Goal: Task Accomplishment & Management: Use online tool/utility

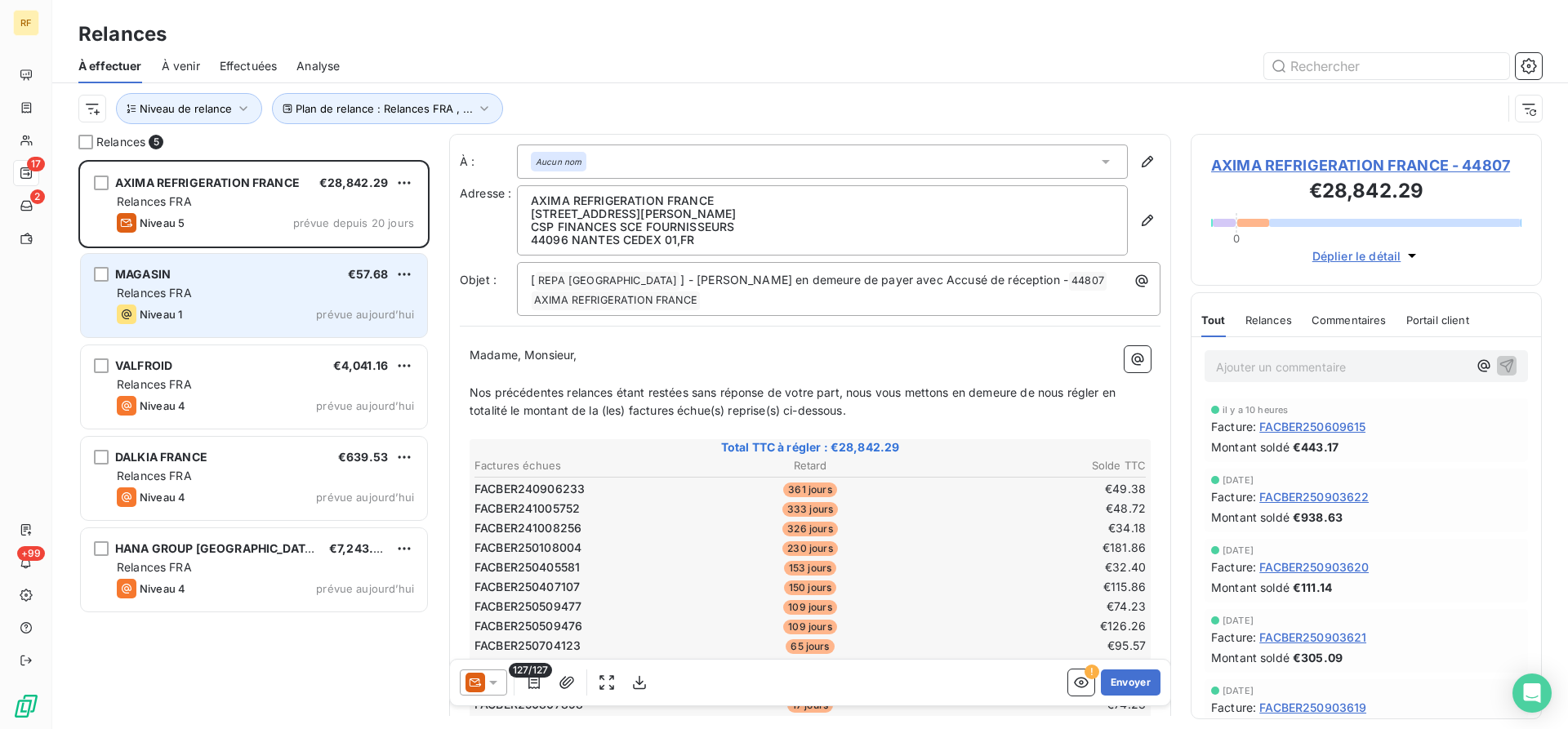
scroll to position [569, 351]
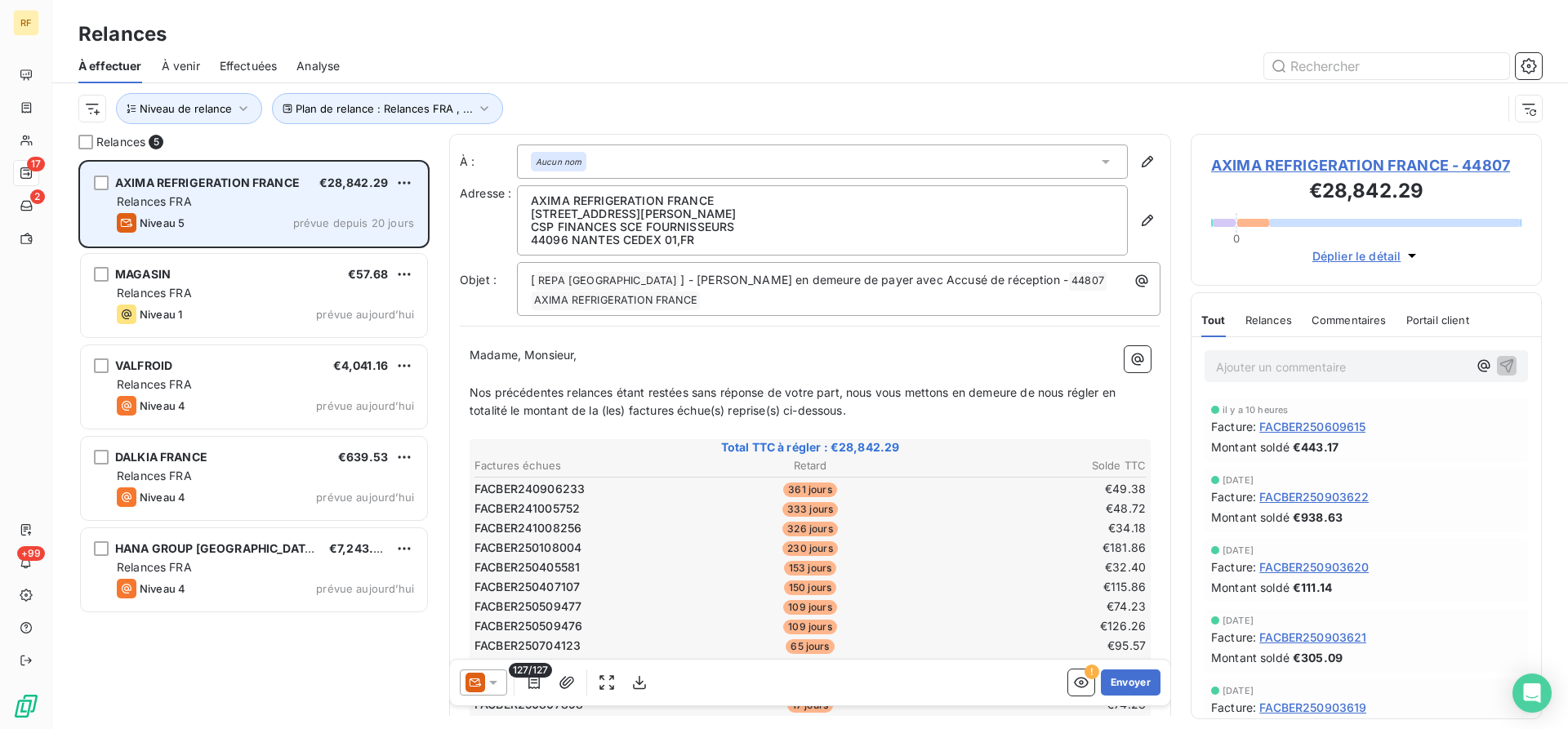
click at [242, 201] on div "Relances FRA" at bounding box center [265, 201] width 297 height 16
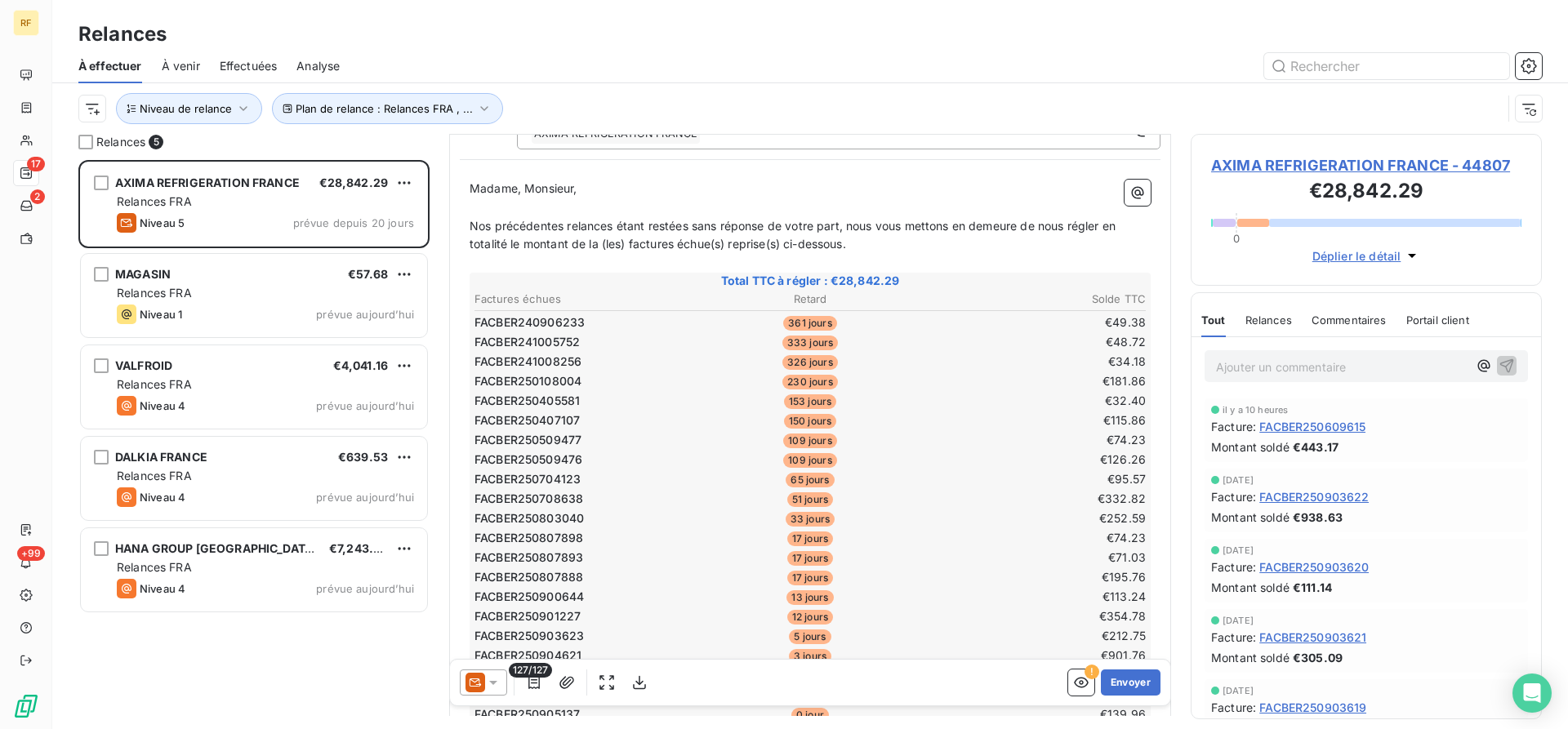
scroll to position [85, 0]
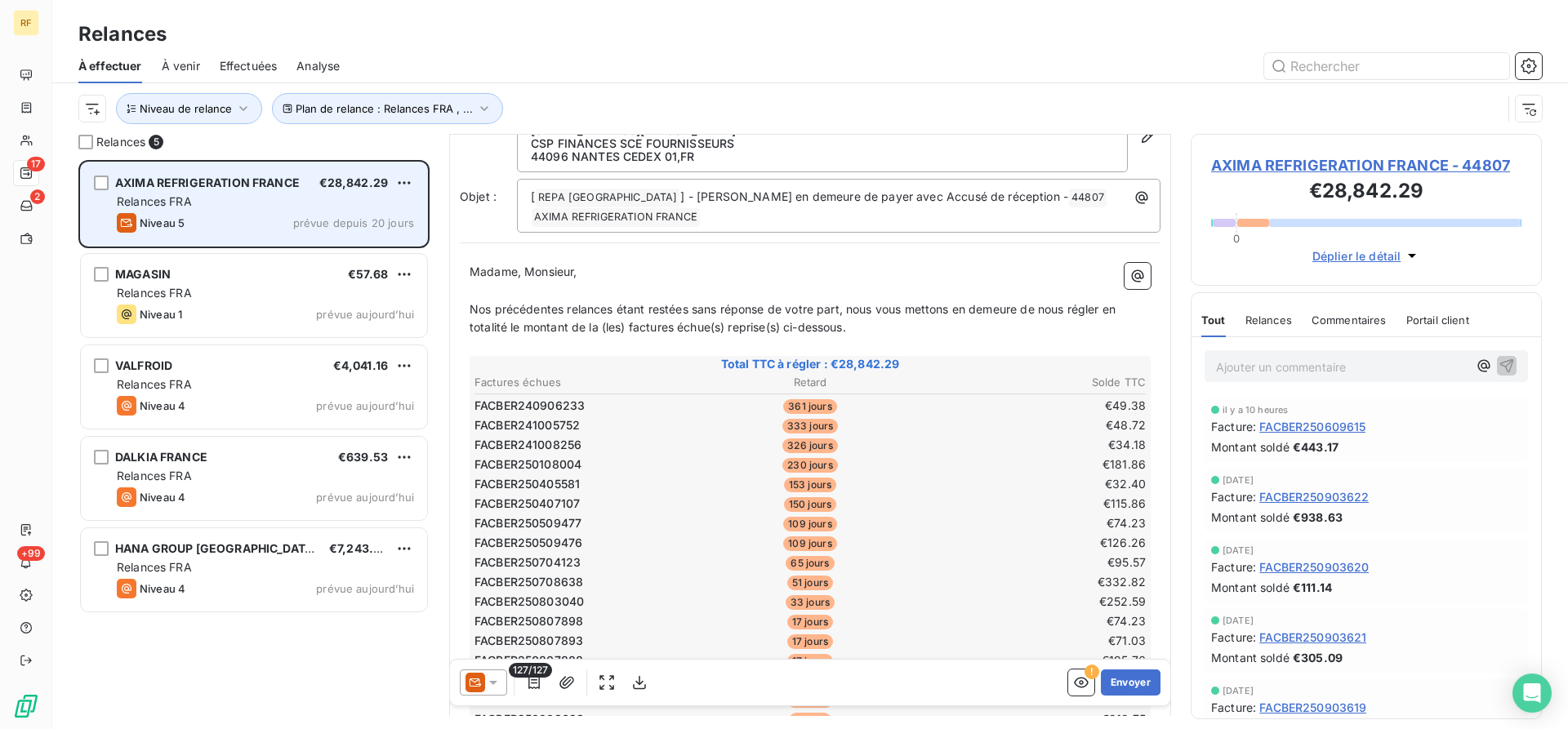
click at [272, 215] on div "Niveau 5 prévue depuis 20 jours" at bounding box center [265, 223] width 297 height 20
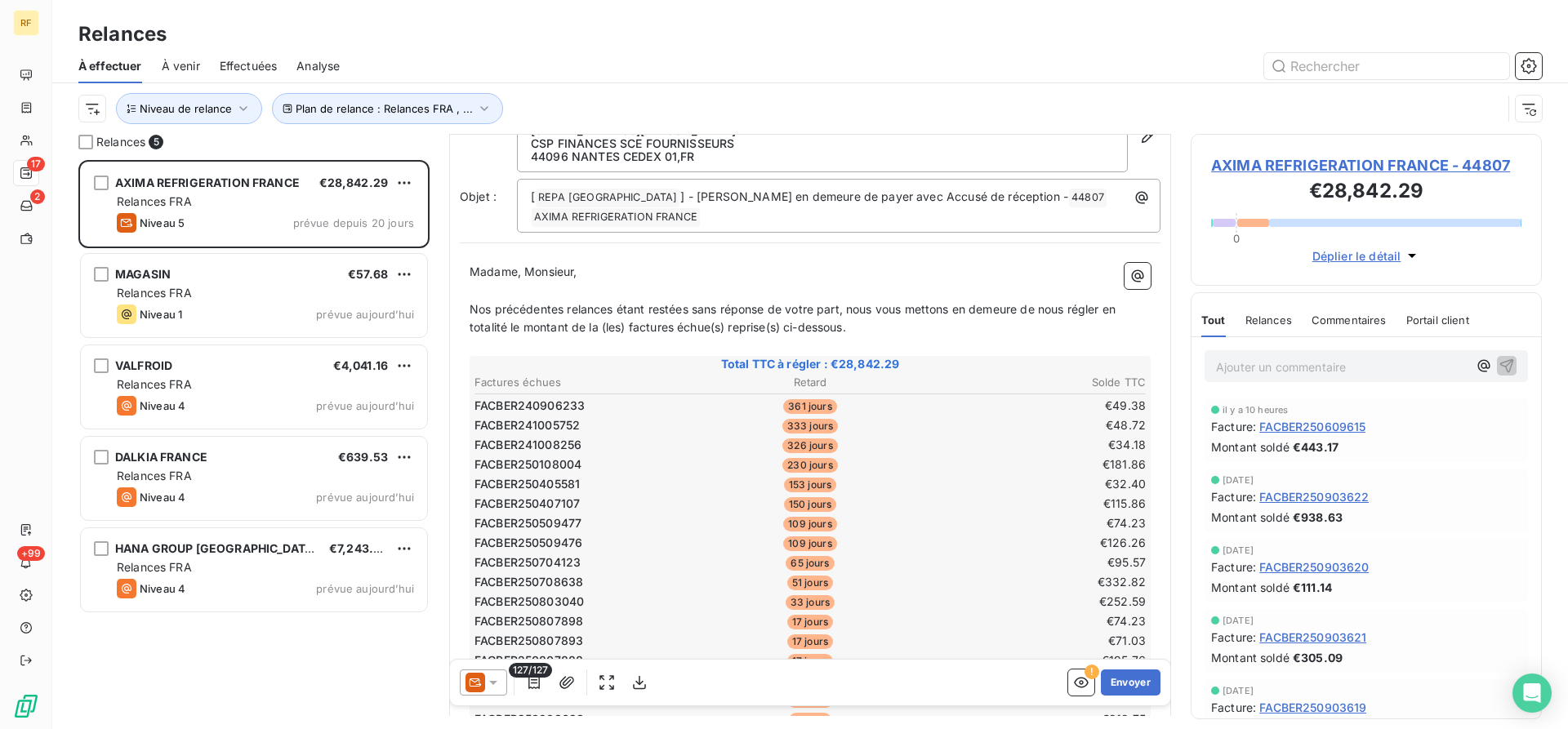
click at [503, 685] on div at bounding box center [483, 682] width 47 height 26
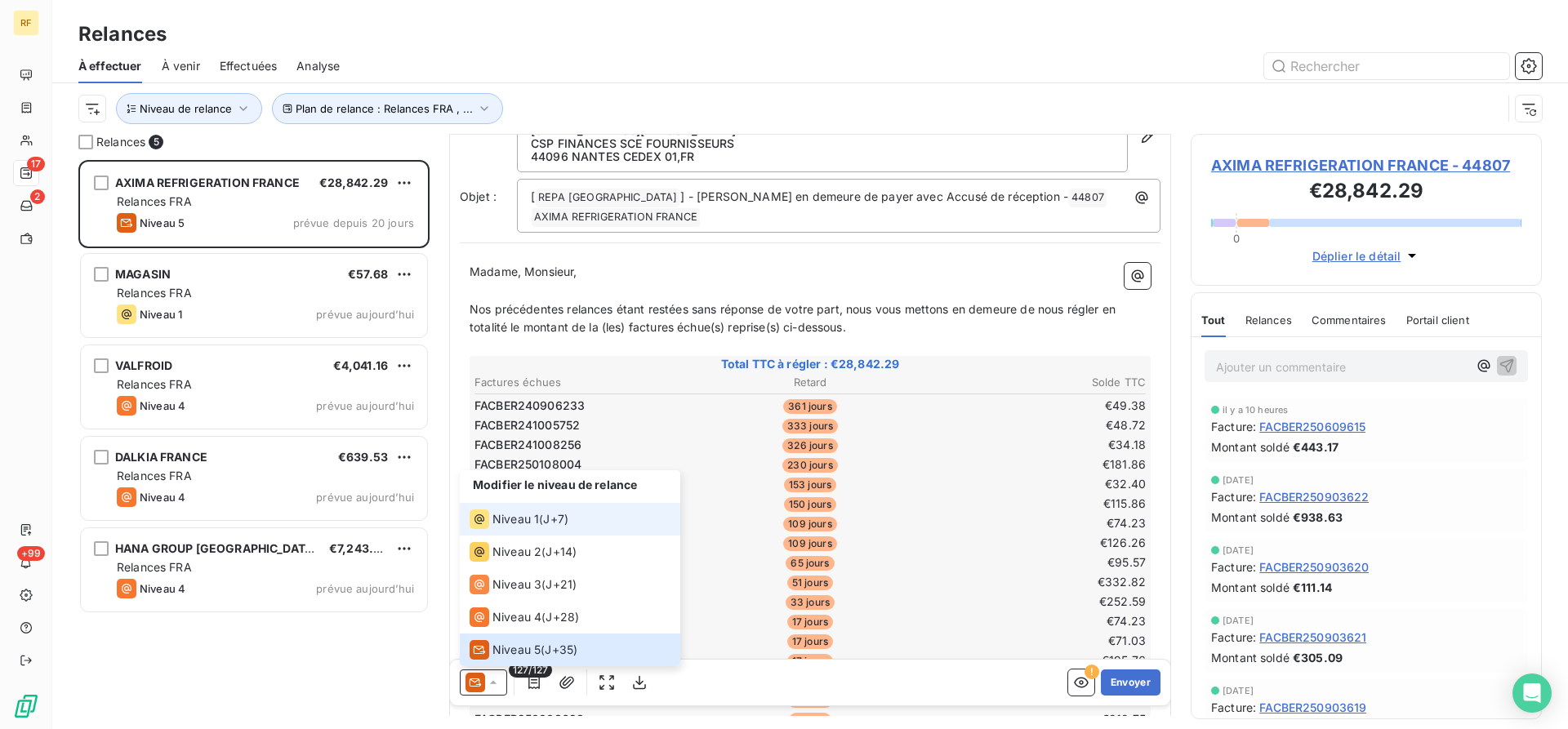
click at [503, 517] on span "Niveau 1" at bounding box center [516, 519] width 47 height 16
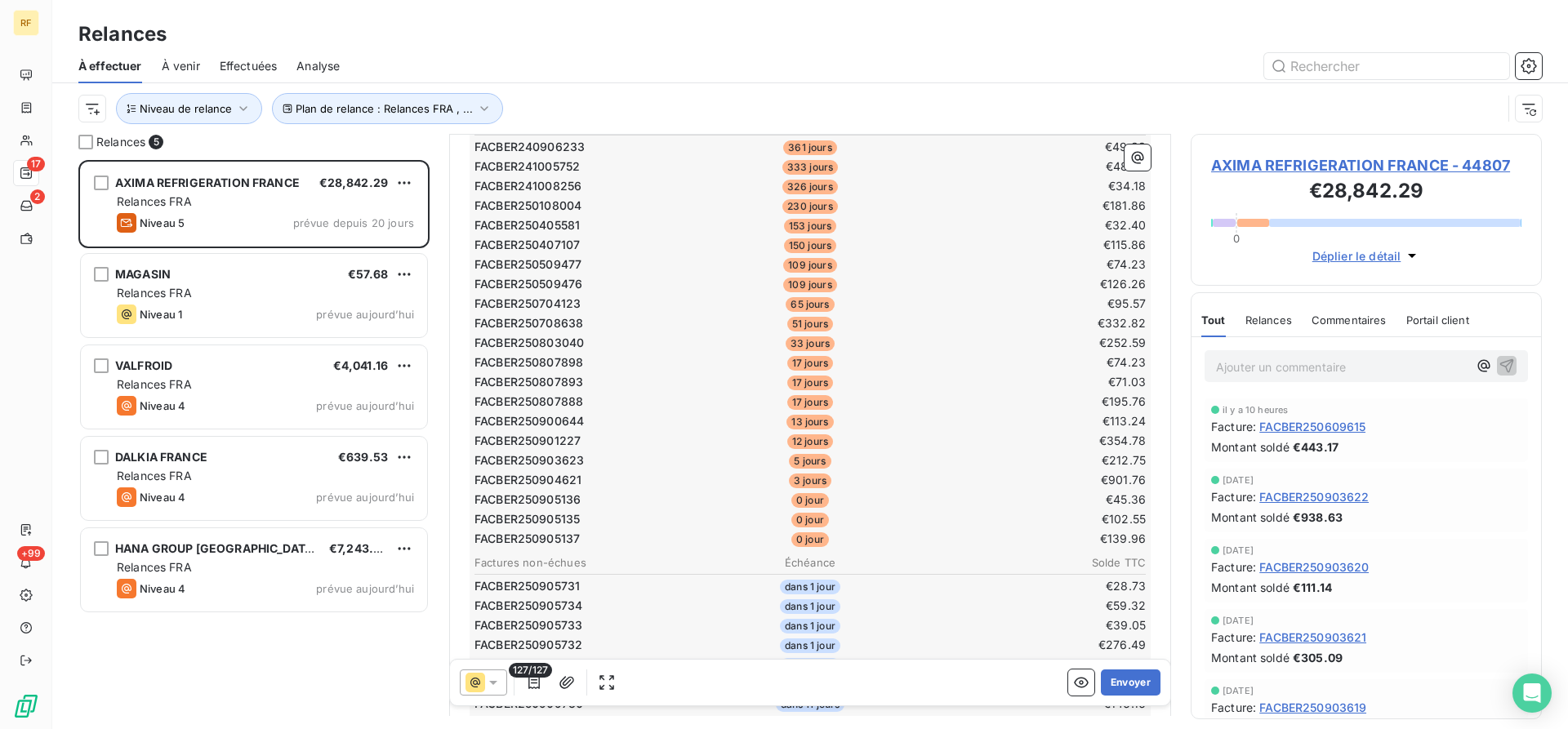
scroll to position [0, 0]
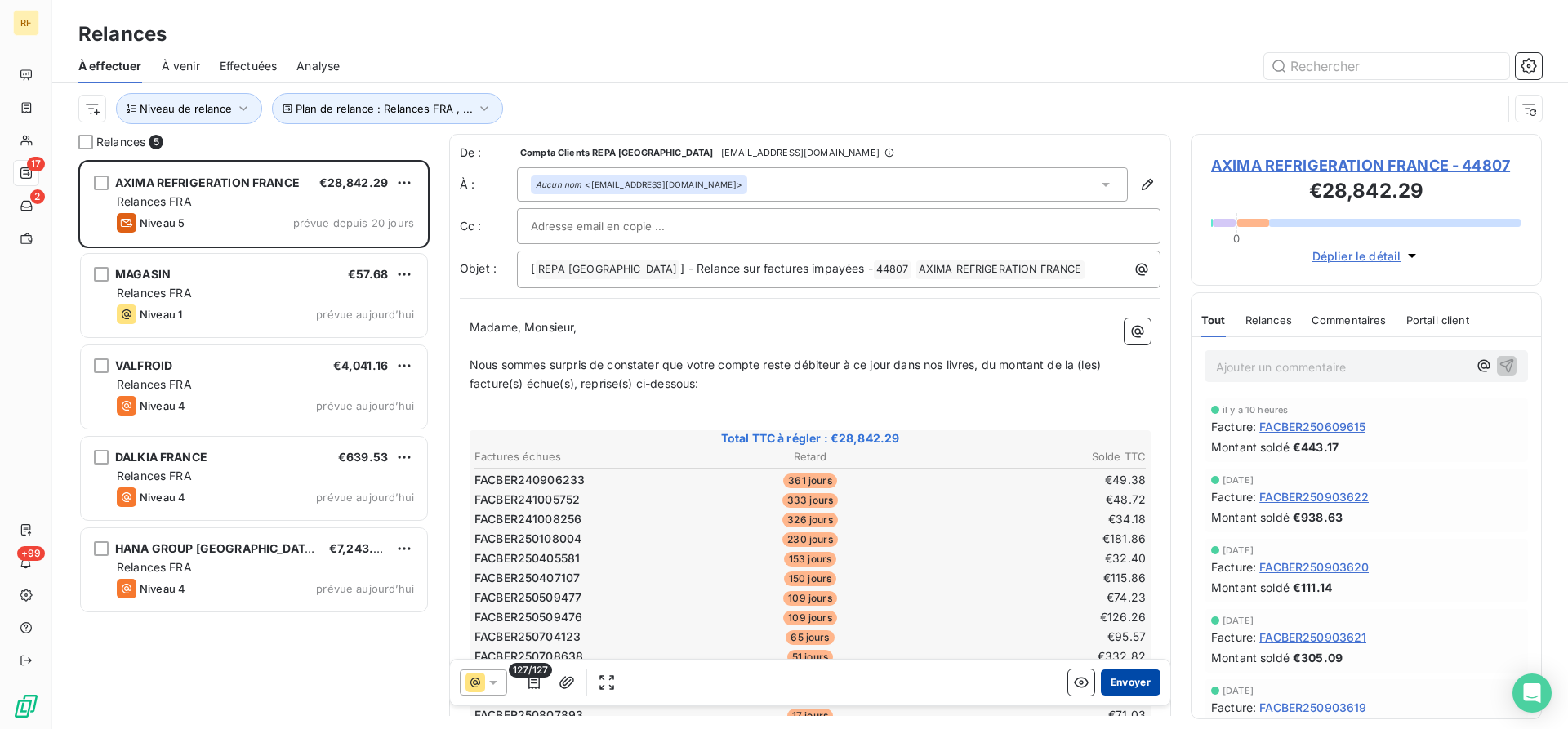
click at [1148, 680] on button "Envoyer" at bounding box center [1130, 682] width 60 height 26
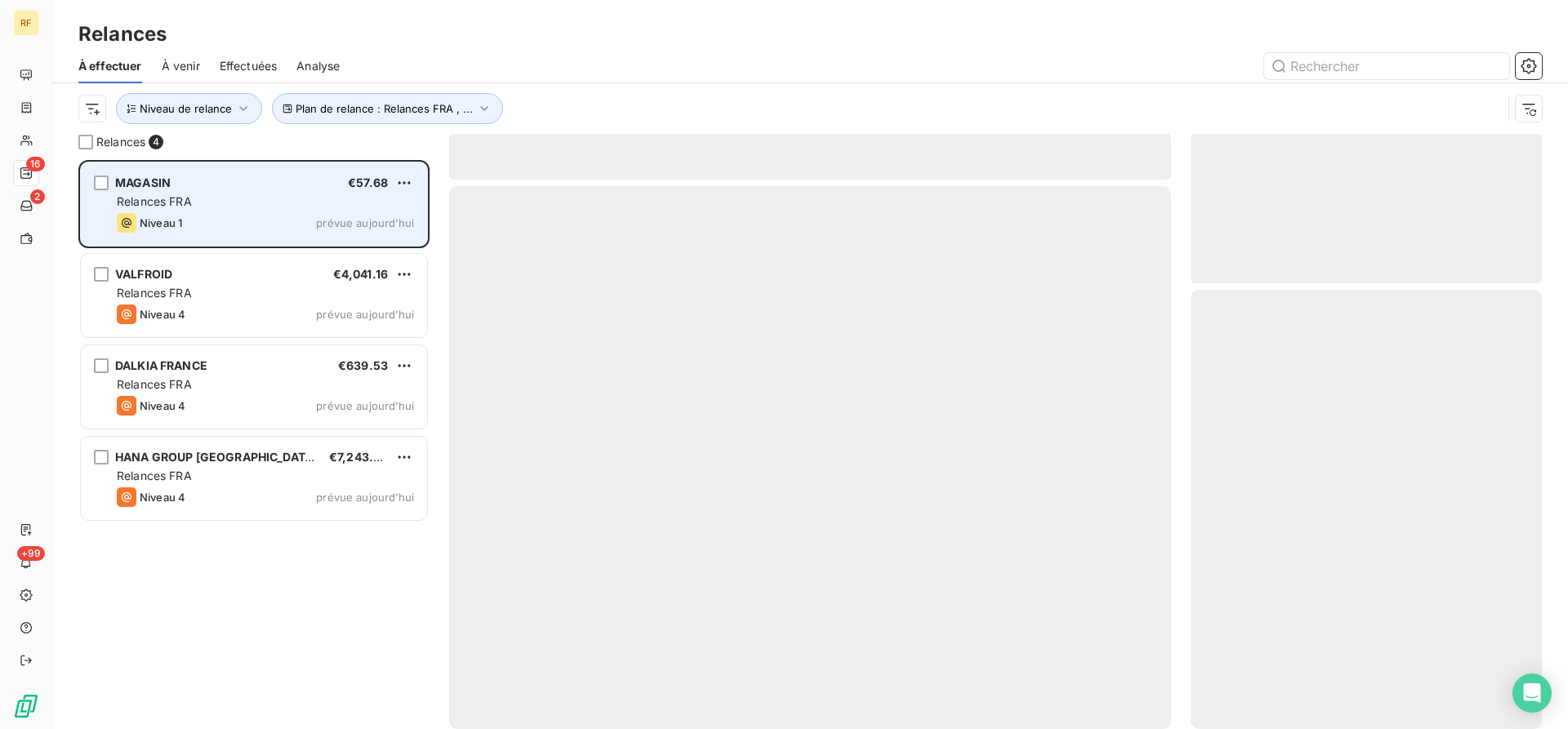
click at [192, 209] on div "Relances FRA" at bounding box center [265, 201] width 297 height 16
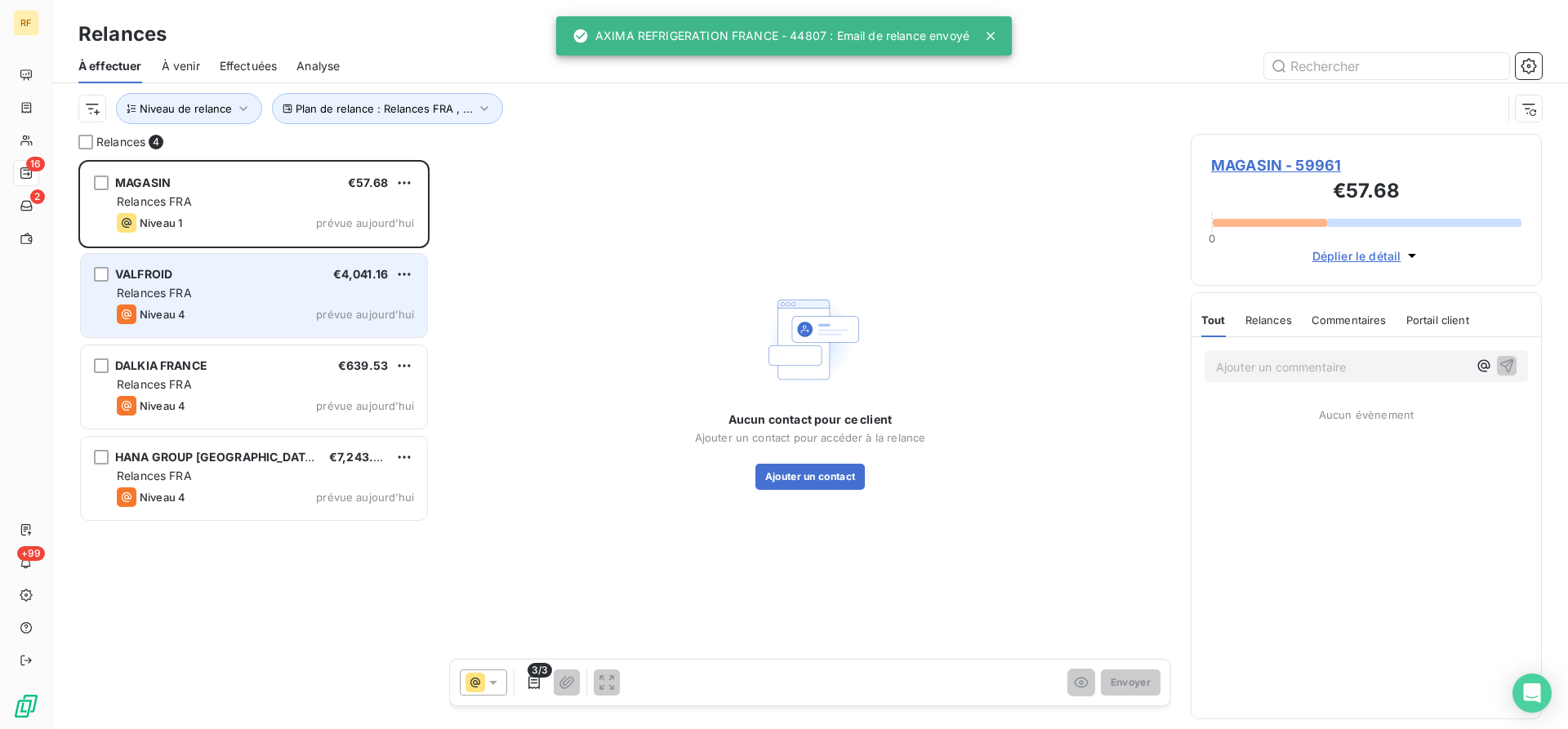
click at [182, 291] on span "Relances FRA" at bounding box center [154, 293] width 75 height 14
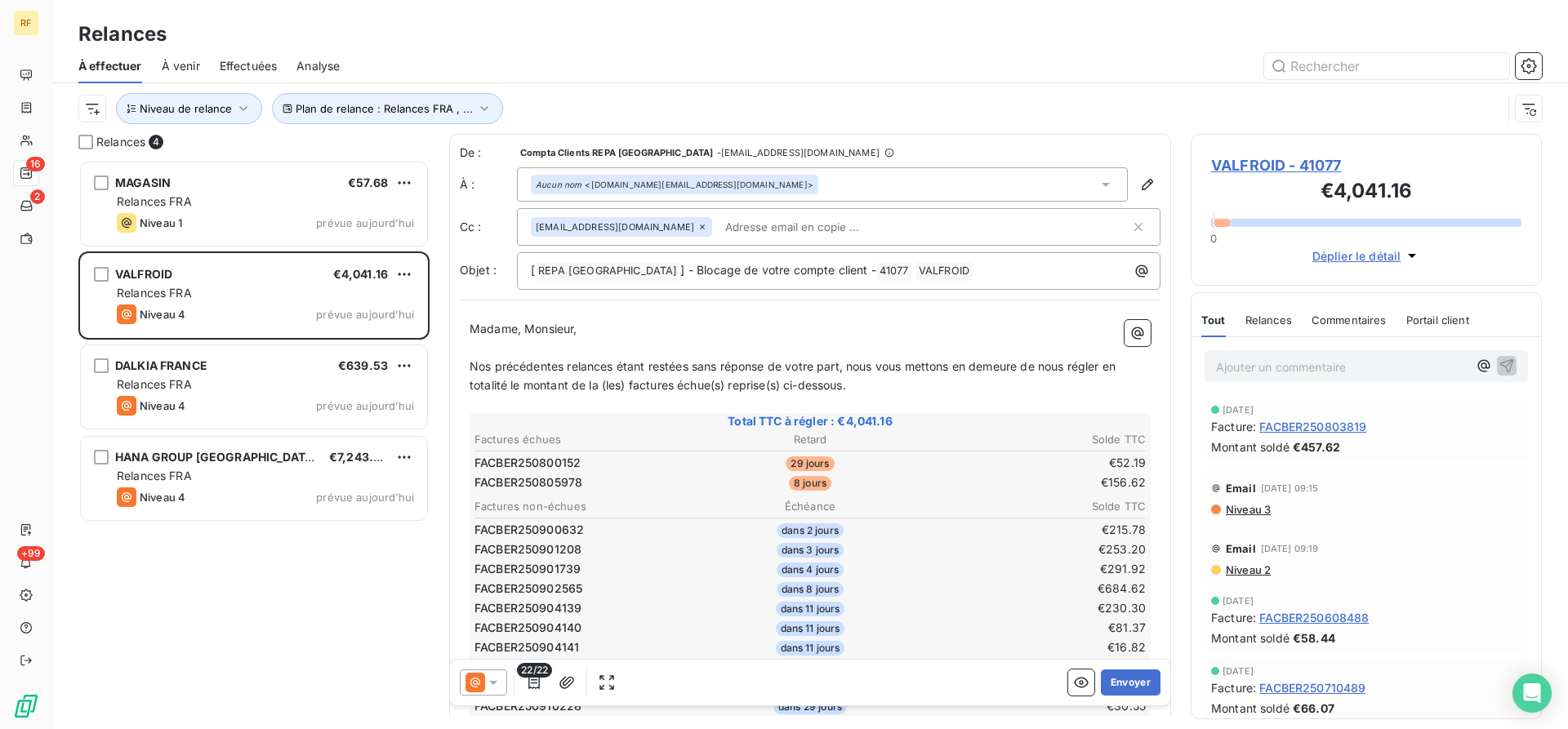
click at [1250, 509] on span "Niveau 3" at bounding box center [1247, 509] width 47 height 13
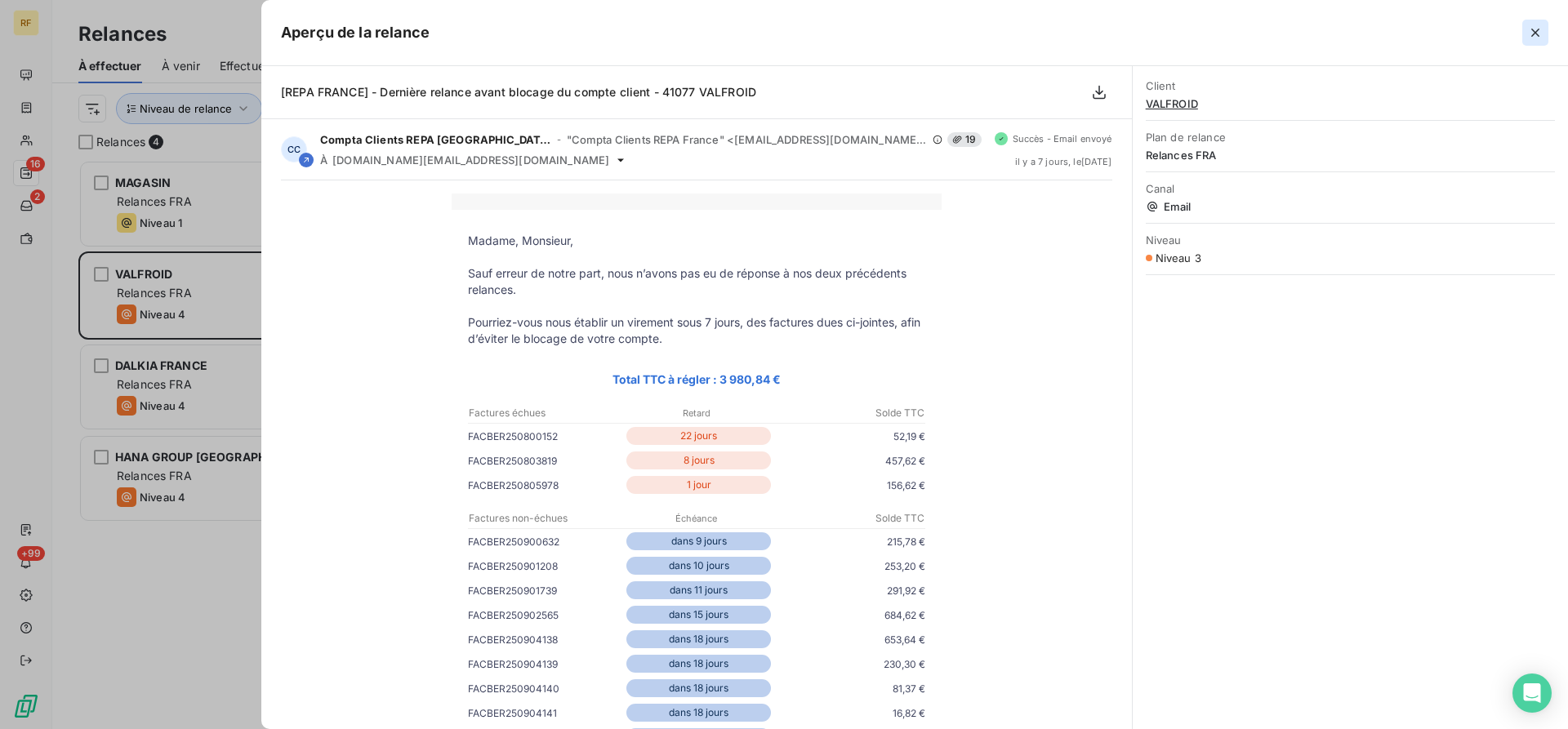
click at [1535, 30] on icon "button" at bounding box center [1535, 32] width 16 height 16
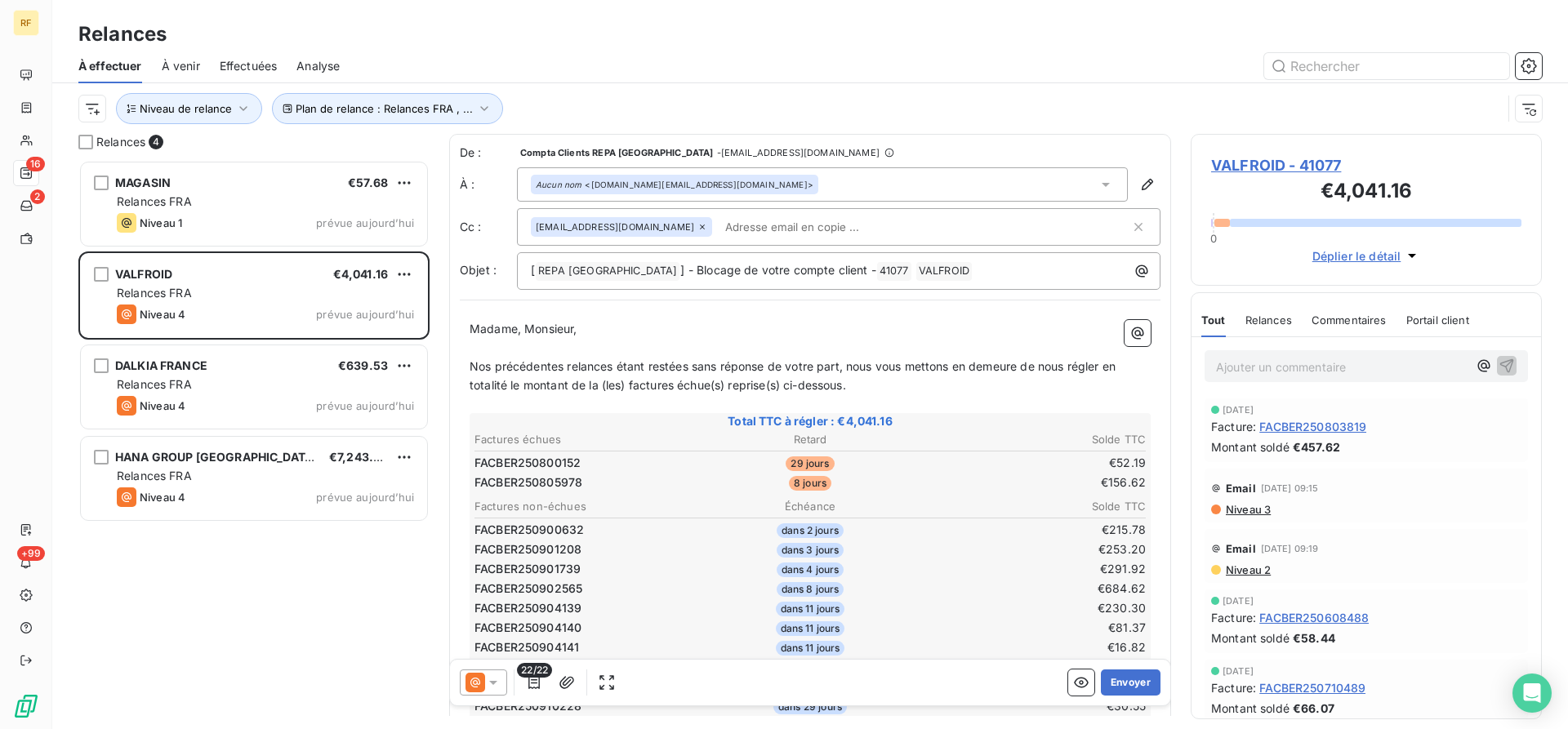
click at [498, 683] on icon at bounding box center [493, 682] width 16 height 16
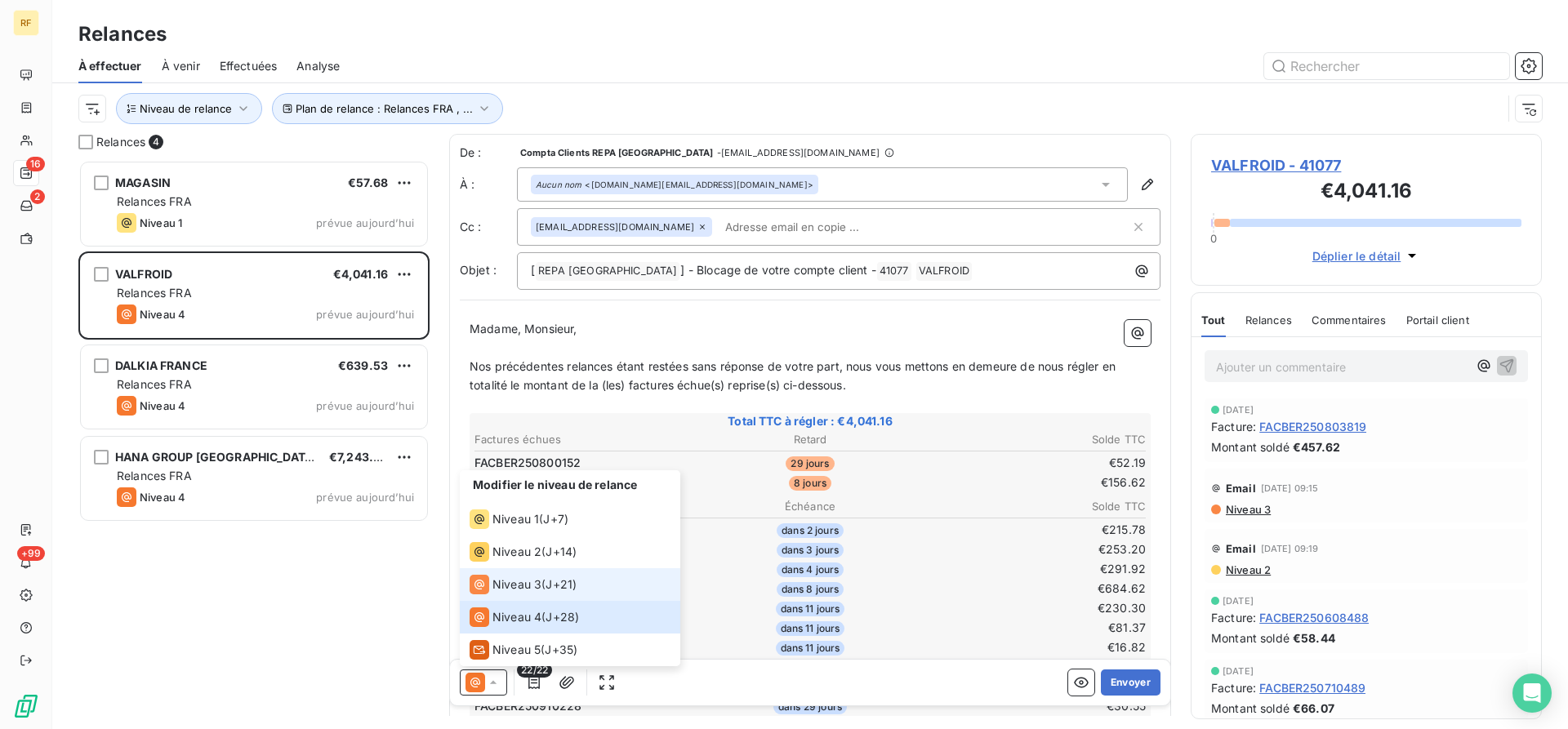
click at [516, 582] on span "Niveau 3" at bounding box center [516, 584] width 49 height 16
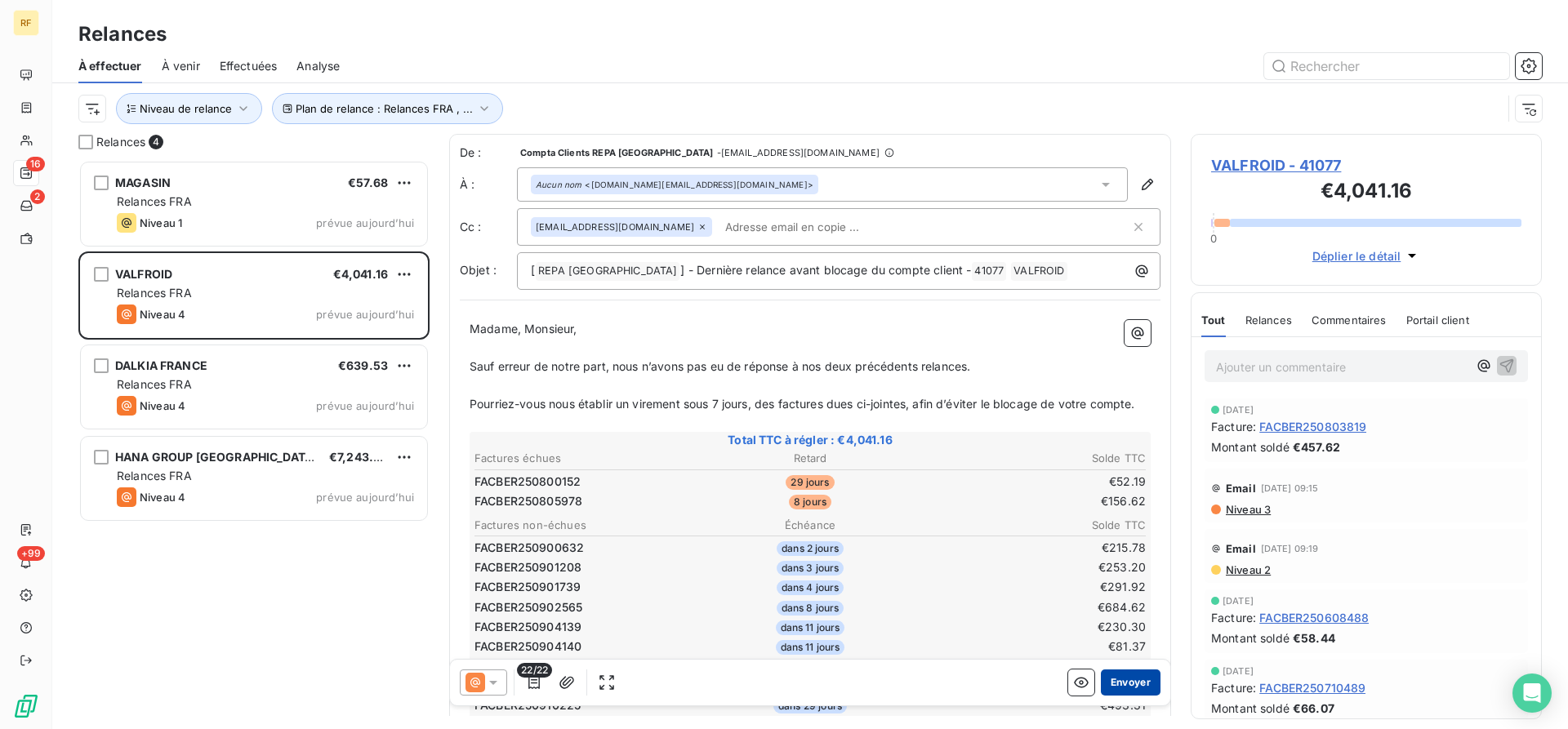
click at [1150, 675] on button "Envoyer" at bounding box center [1130, 682] width 60 height 26
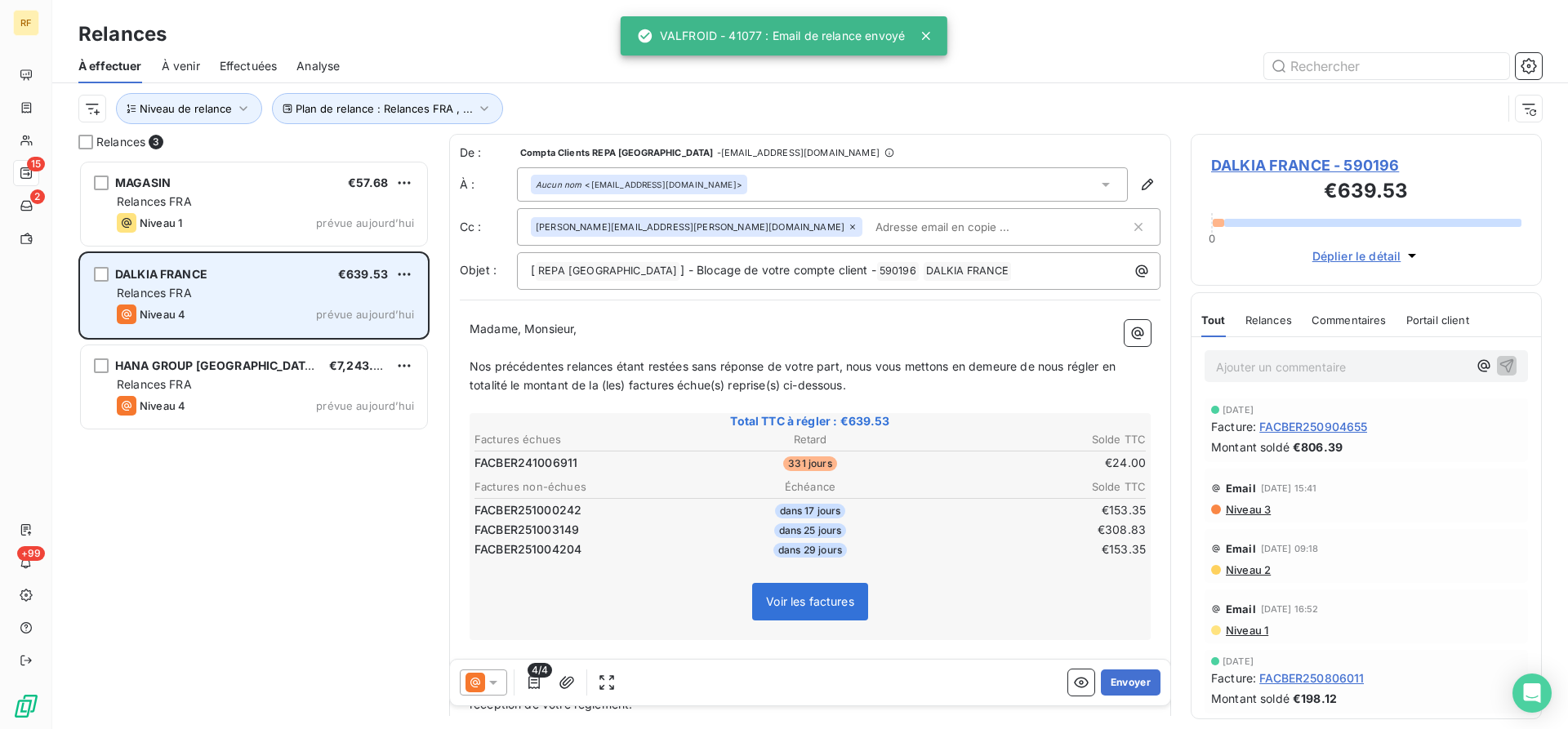
click at [229, 282] on div "DALKIA FRANCE €639.53 Relances FRA Niveau 4 prévue aujourd’hui" at bounding box center [254, 295] width 347 height 84
click at [300, 293] on div "Relances FRA" at bounding box center [265, 293] width 297 height 16
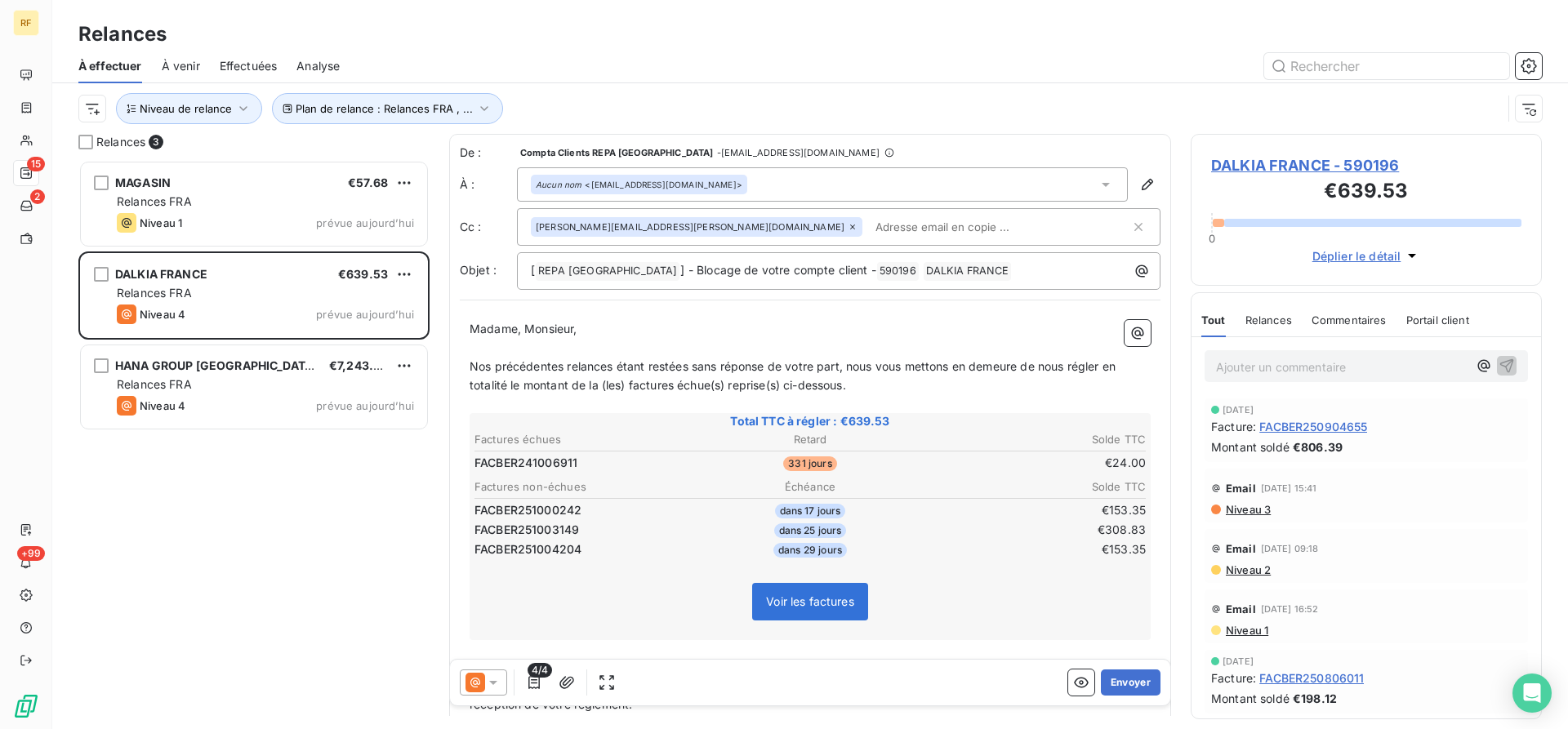
click at [1266, 516] on div "Email [DATE] 15:41 Niveau 3" at bounding box center [1366, 495] width 324 height 54
click at [1266, 510] on span "Niveau 3" at bounding box center [1247, 509] width 47 height 13
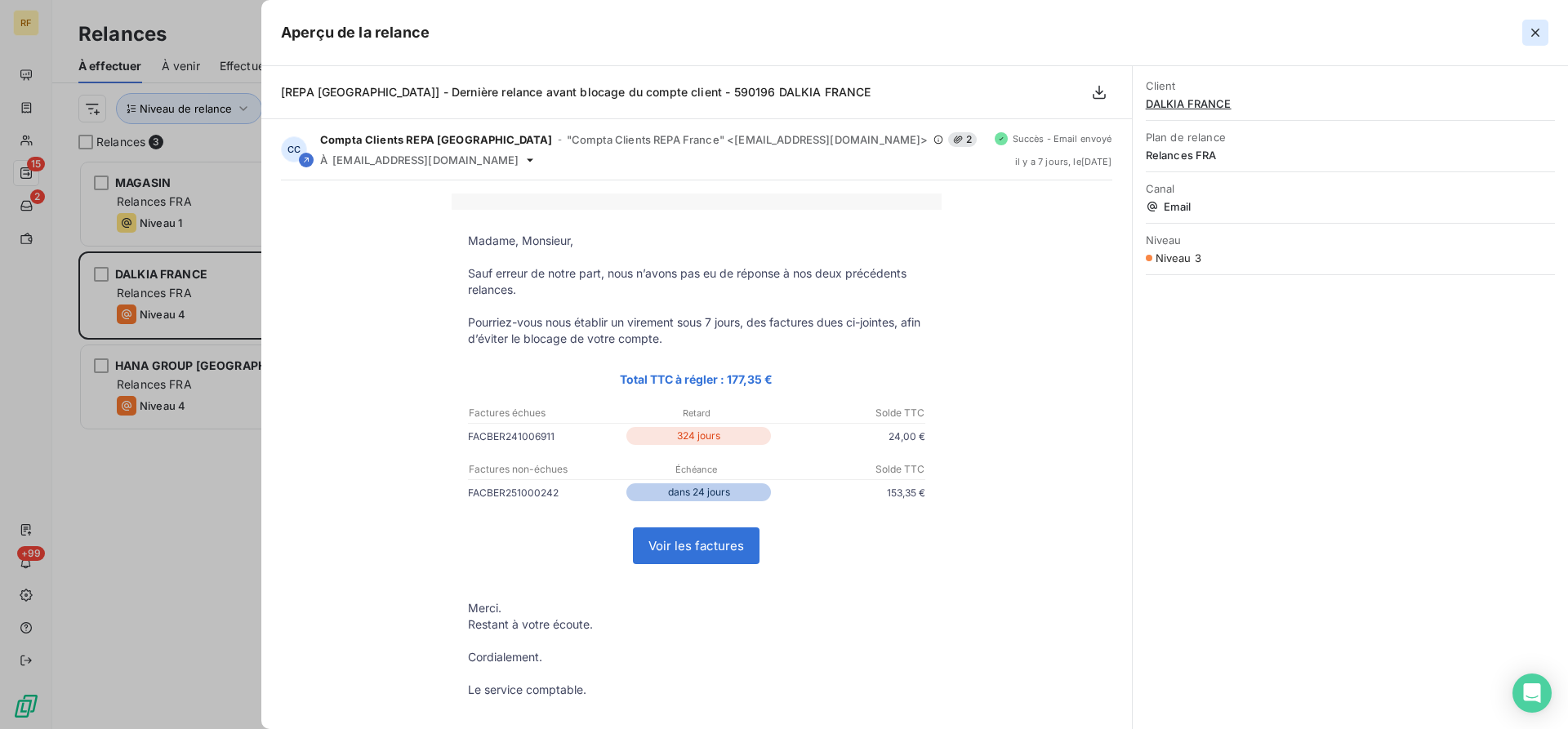
click at [1540, 31] on icon "button" at bounding box center [1535, 32] width 16 height 16
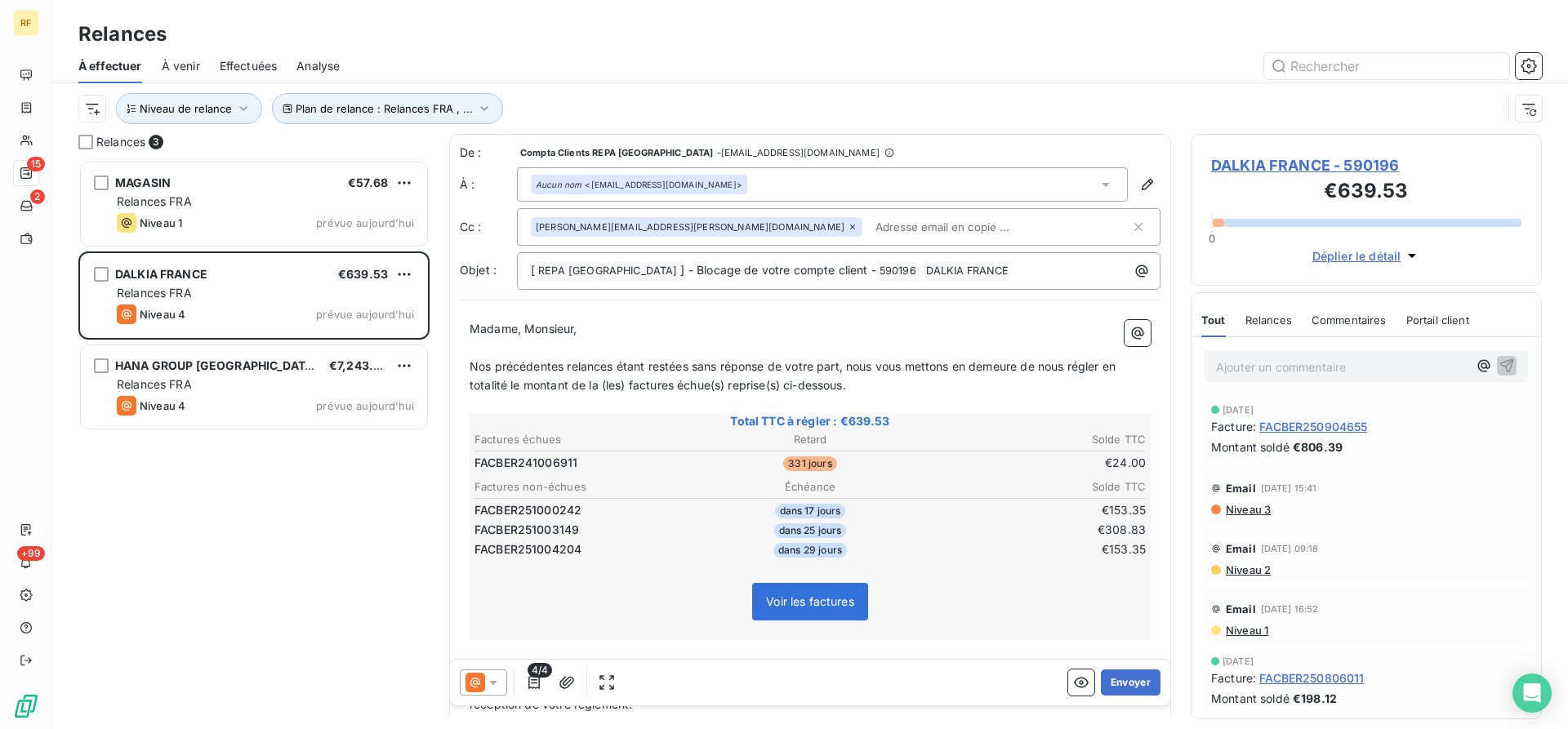
click at [1535, 31] on div "Relances" at bounding box center [809, 34] width 1515 height 29
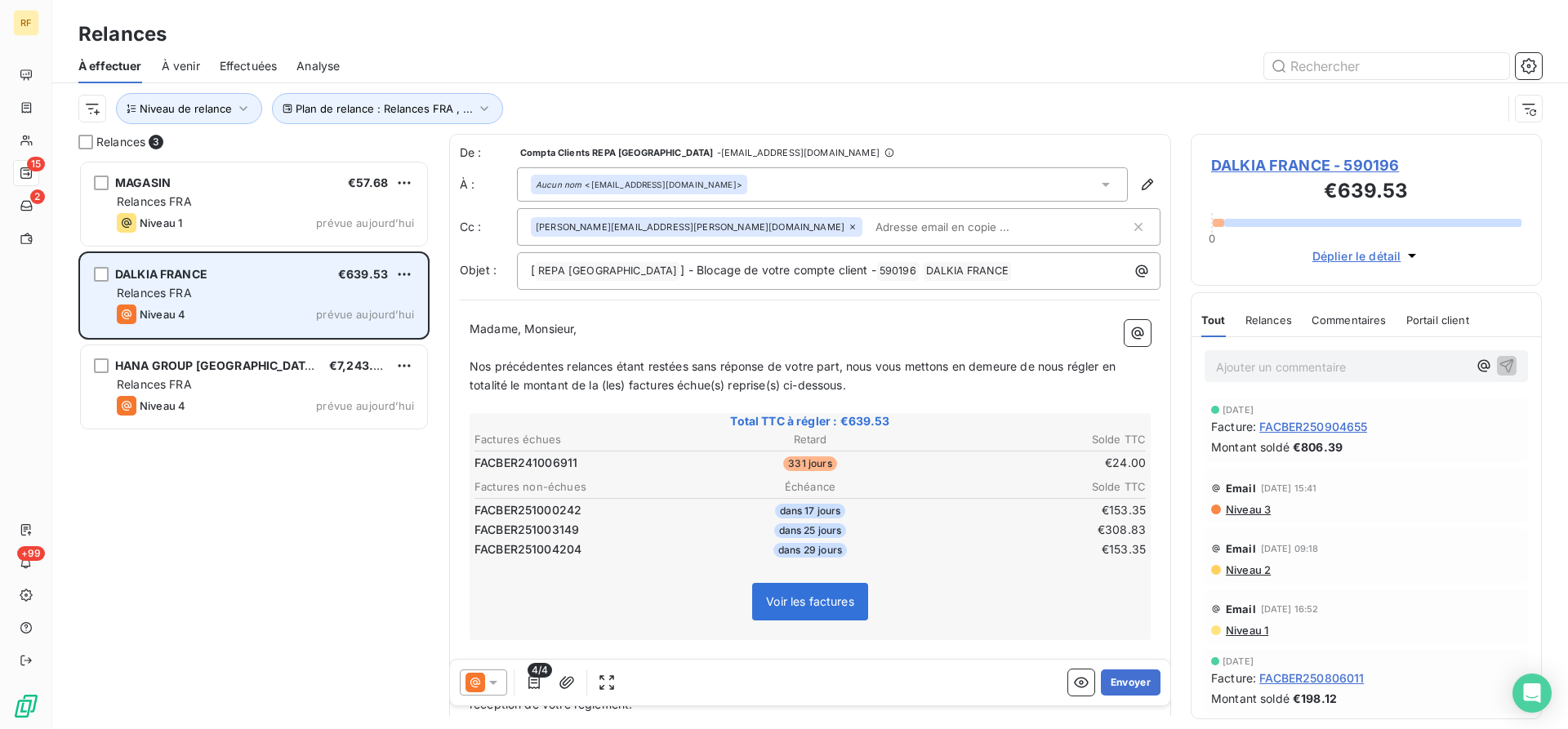
click at [208, 296] on div "Relances FRA" at bounding box center [265, 293] width 297 height 16
click at [277, 286] on div "Relances FRA" at bounding box center [265, 293] width 297 height 16
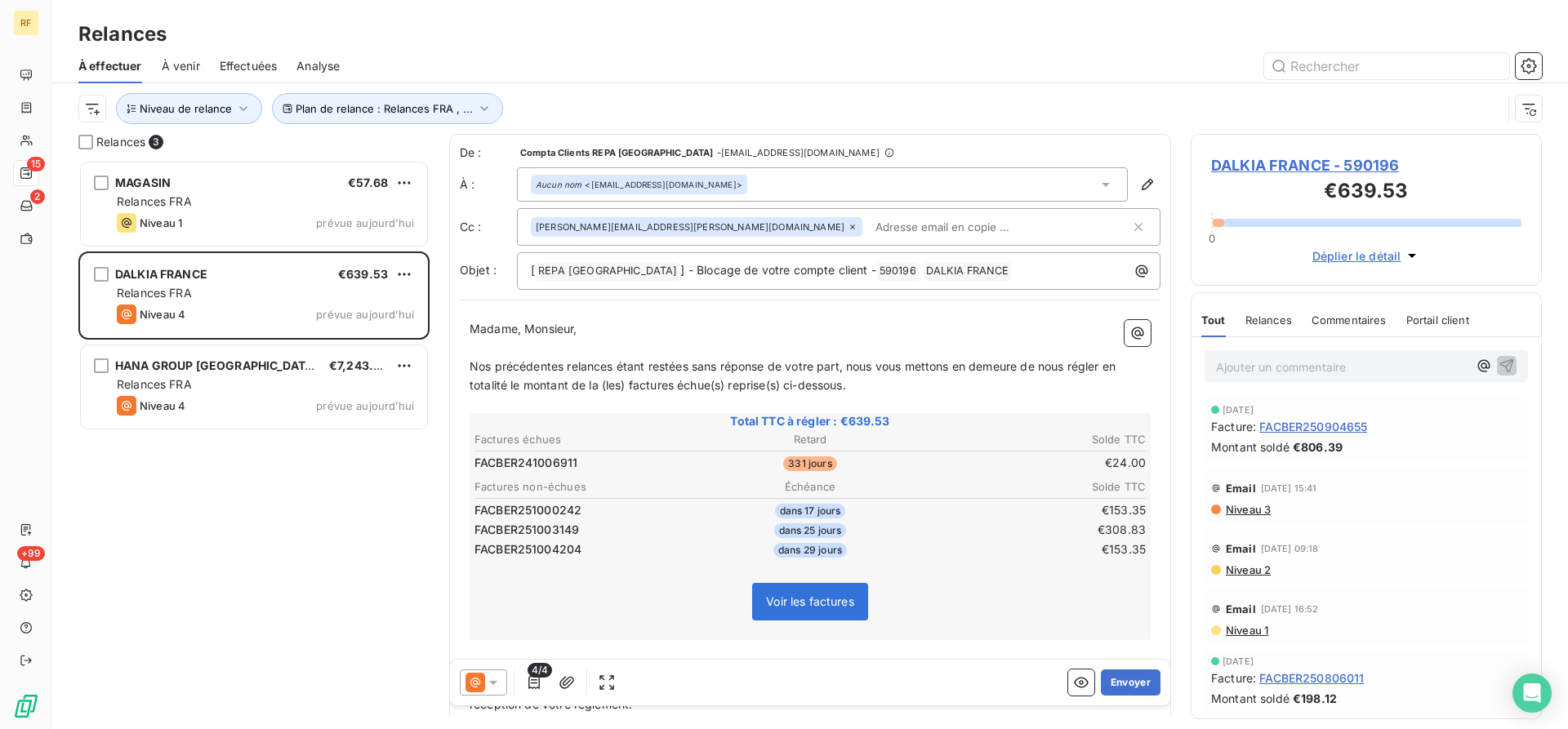
click at [1339, 372] on p "Ajouter un commentaire ﻿" at bounding box center [1341, 367] width 252 height 20
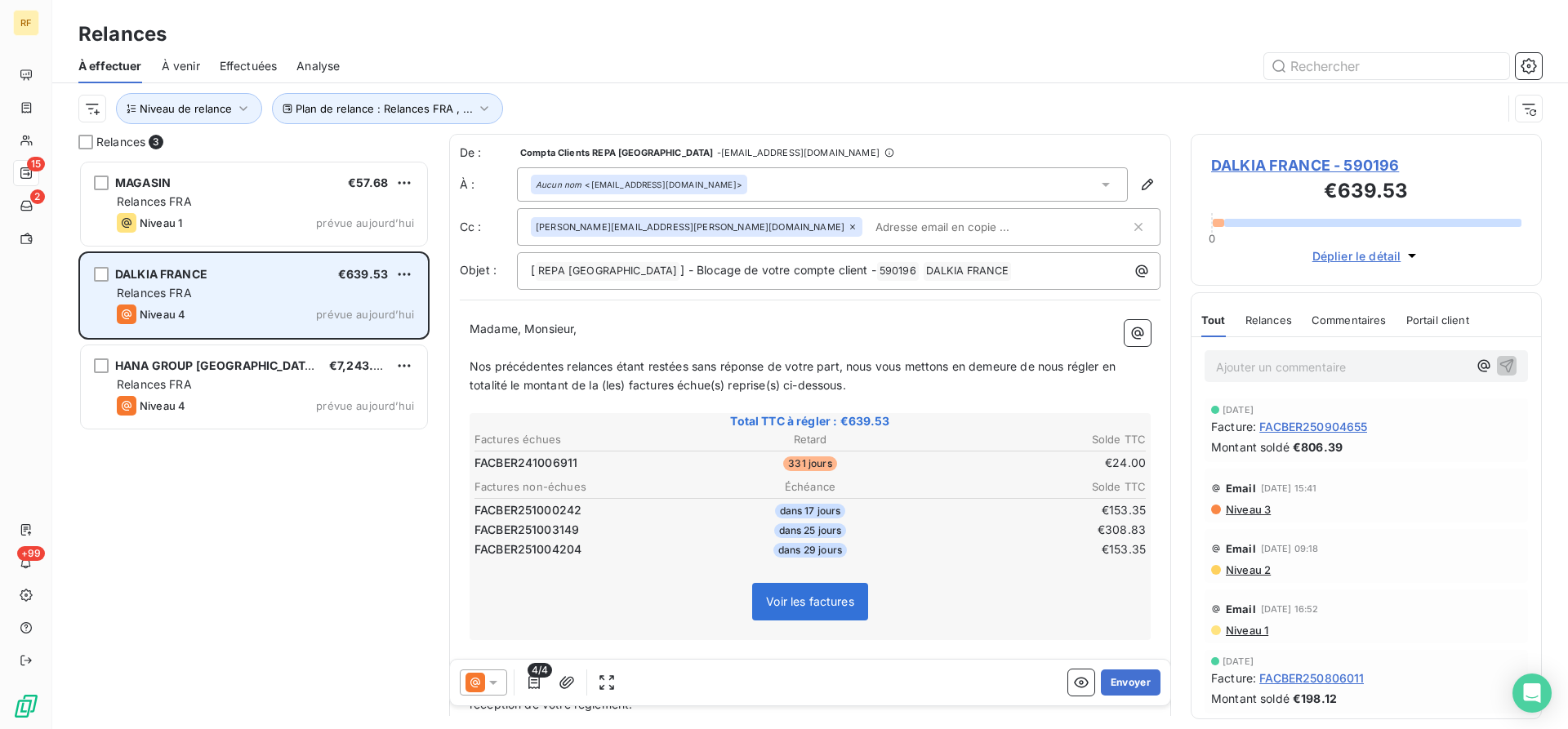
click at [235, 305] on div "Niveau 4 prévue aujourd’hui" at bounding box center [265, 314] width 297 height 20
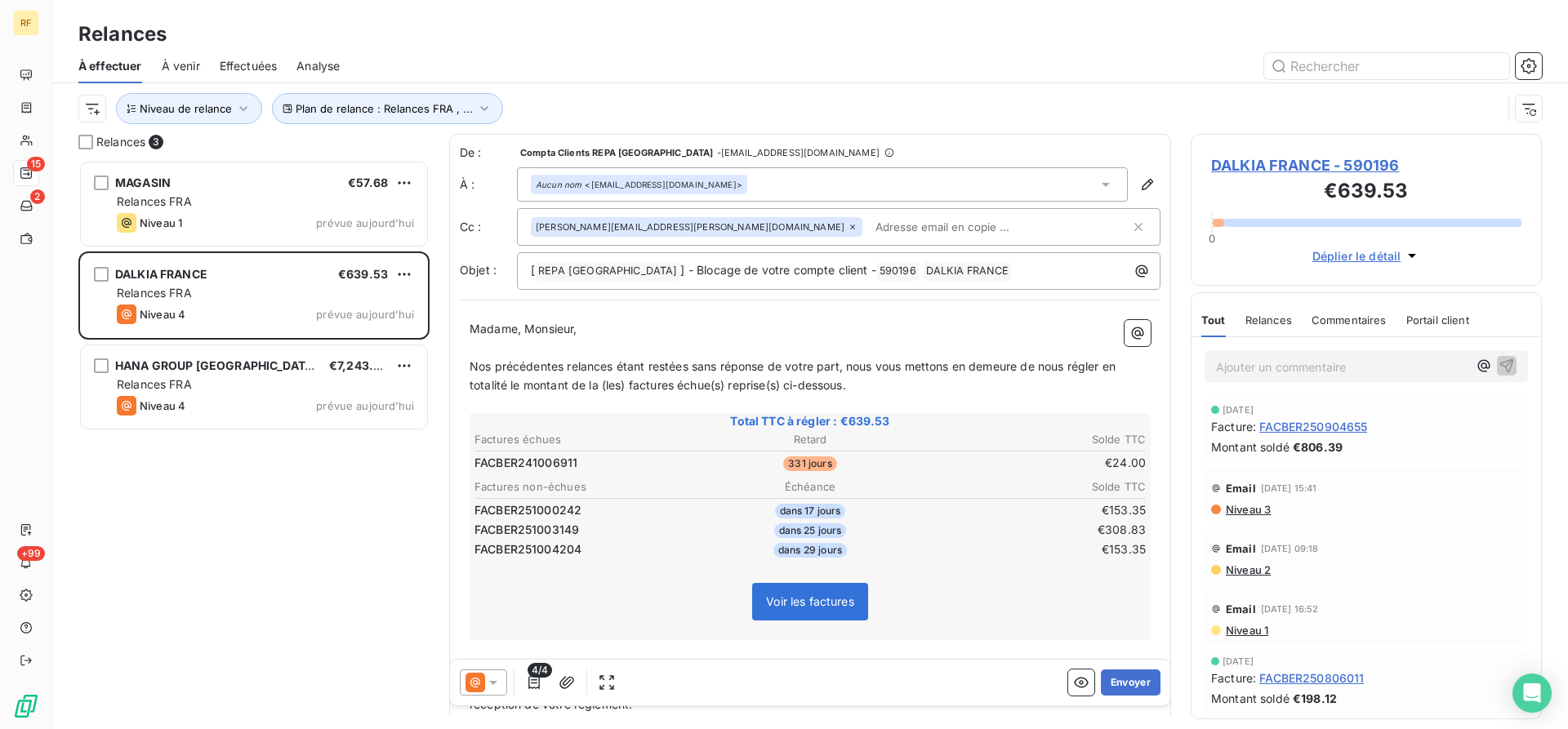
click at [488, 688] on icon at bounding box center [493, 682] width 16 height 16
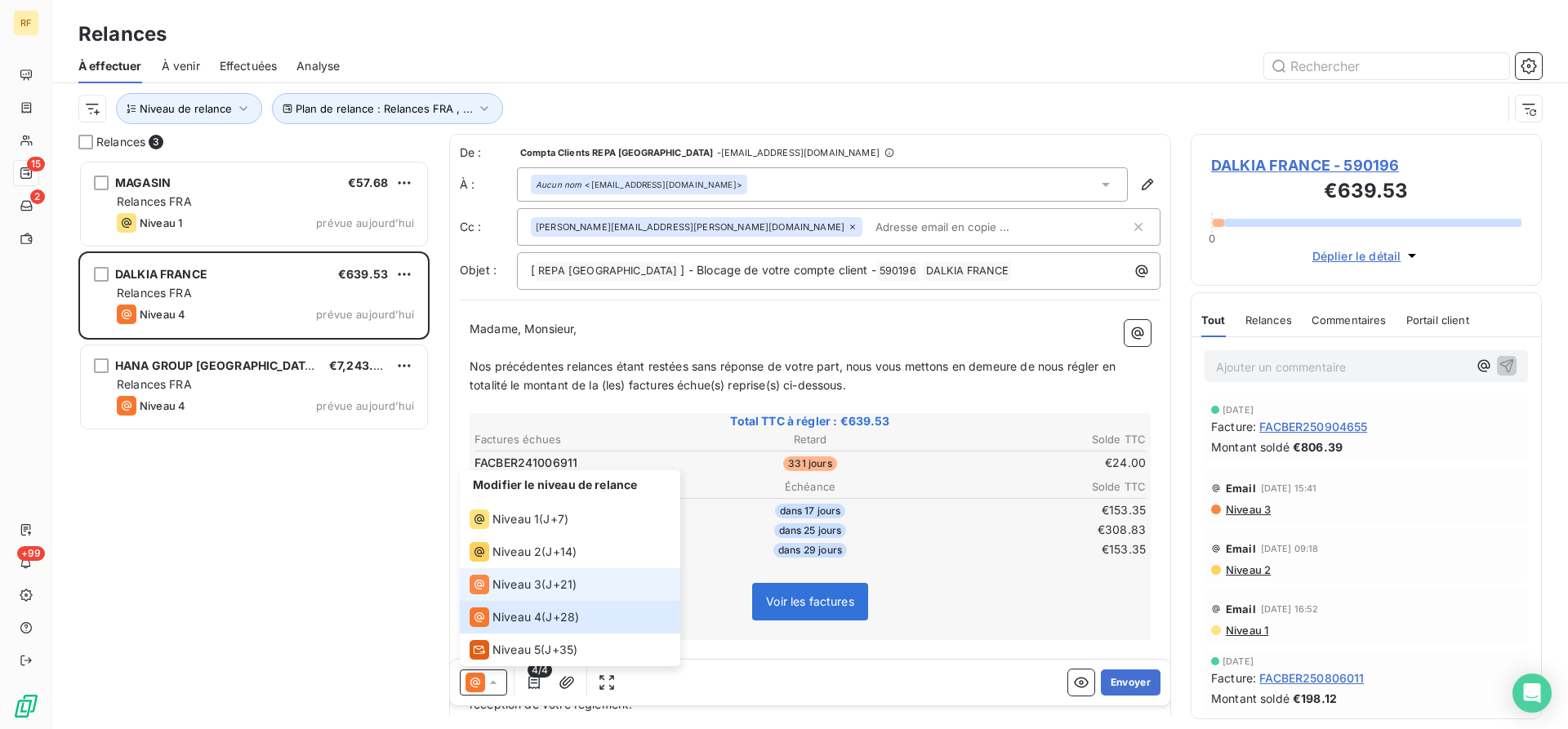
click at [514, 574] on li "Niveau 3 ( J+21 )" at bounding box center [570, 585] width 220 height 32
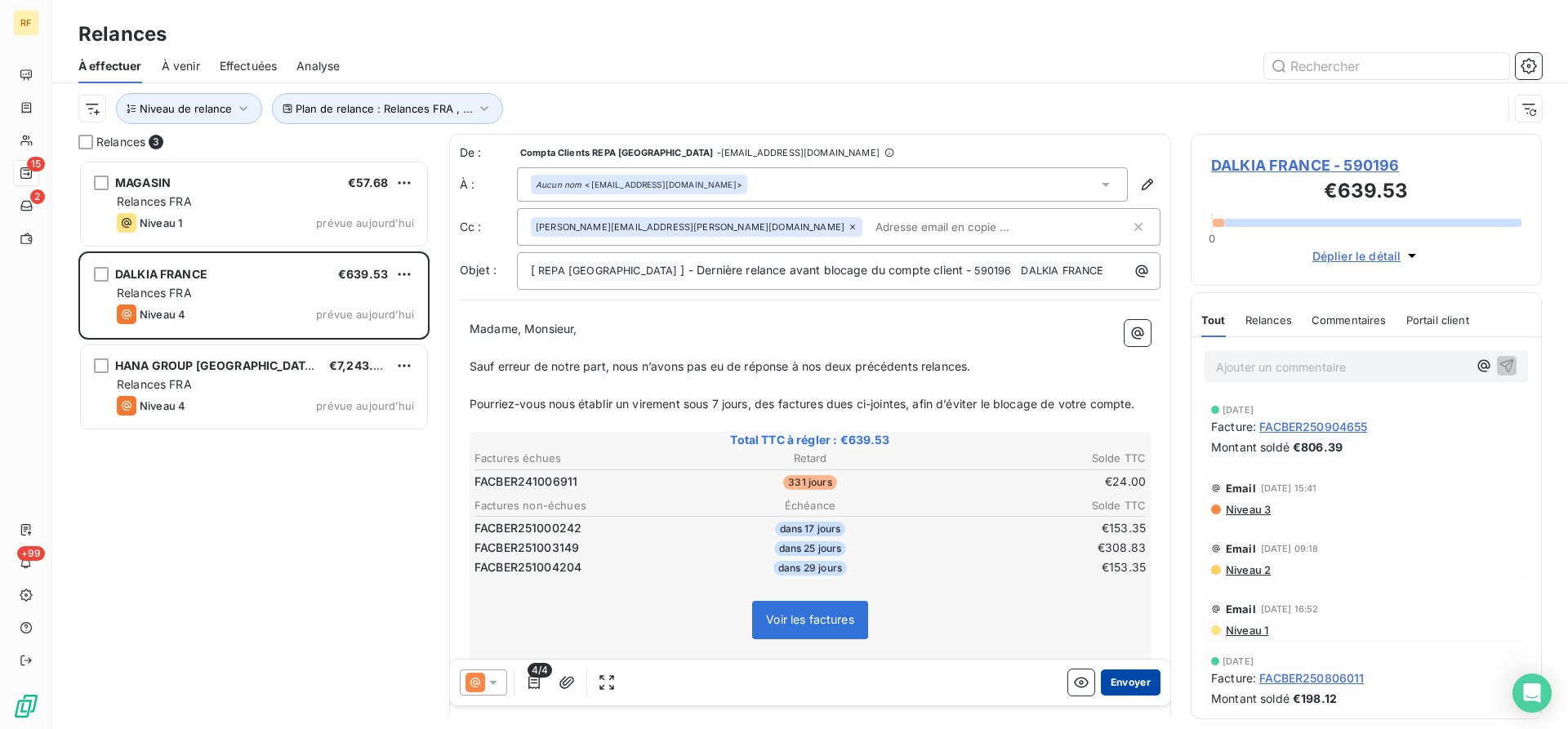
click at [1134, 683] on button "Envoyer" at bounding box center [1130, 682] width 60 height 26
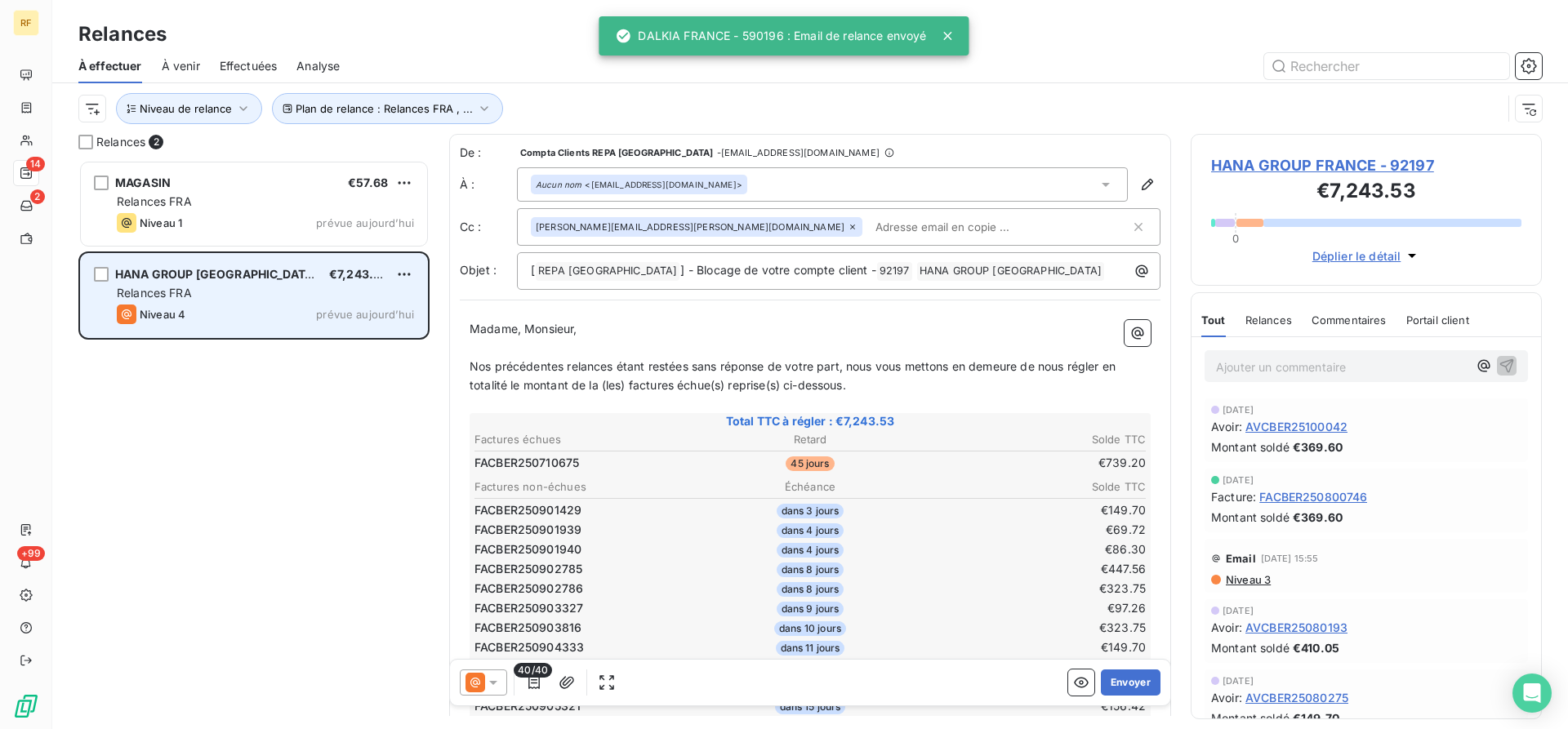
click at [283, 297] on div "Relances FRA" at bounding box center [265, 293] width 297 height 16
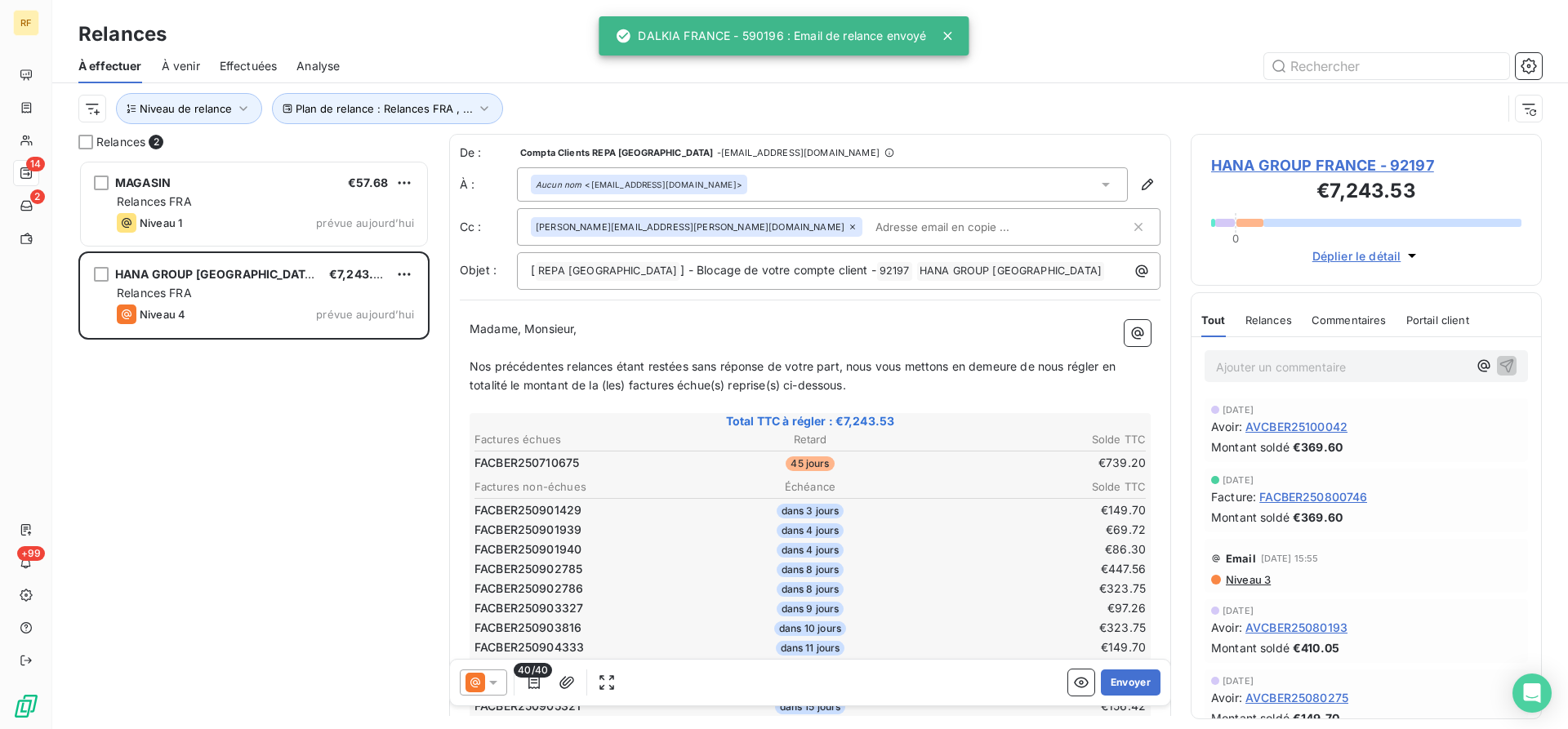
click at [1266, 578] on span "Niveau 3" at bounding box center [1247, 579] width 47 height 13
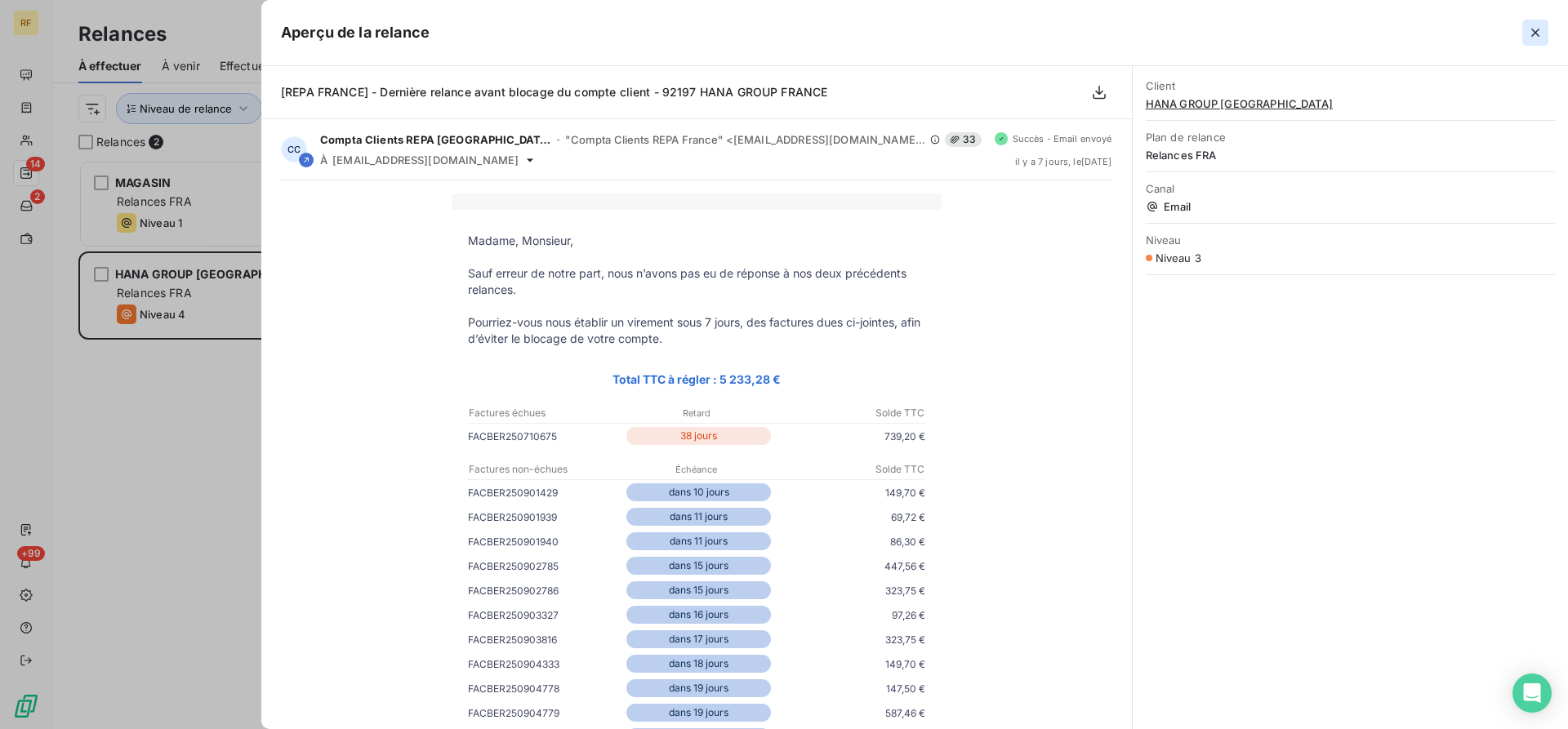
click at [1527, 33] on icon "button" at bounding box center [1535, 32] width 16 height 16
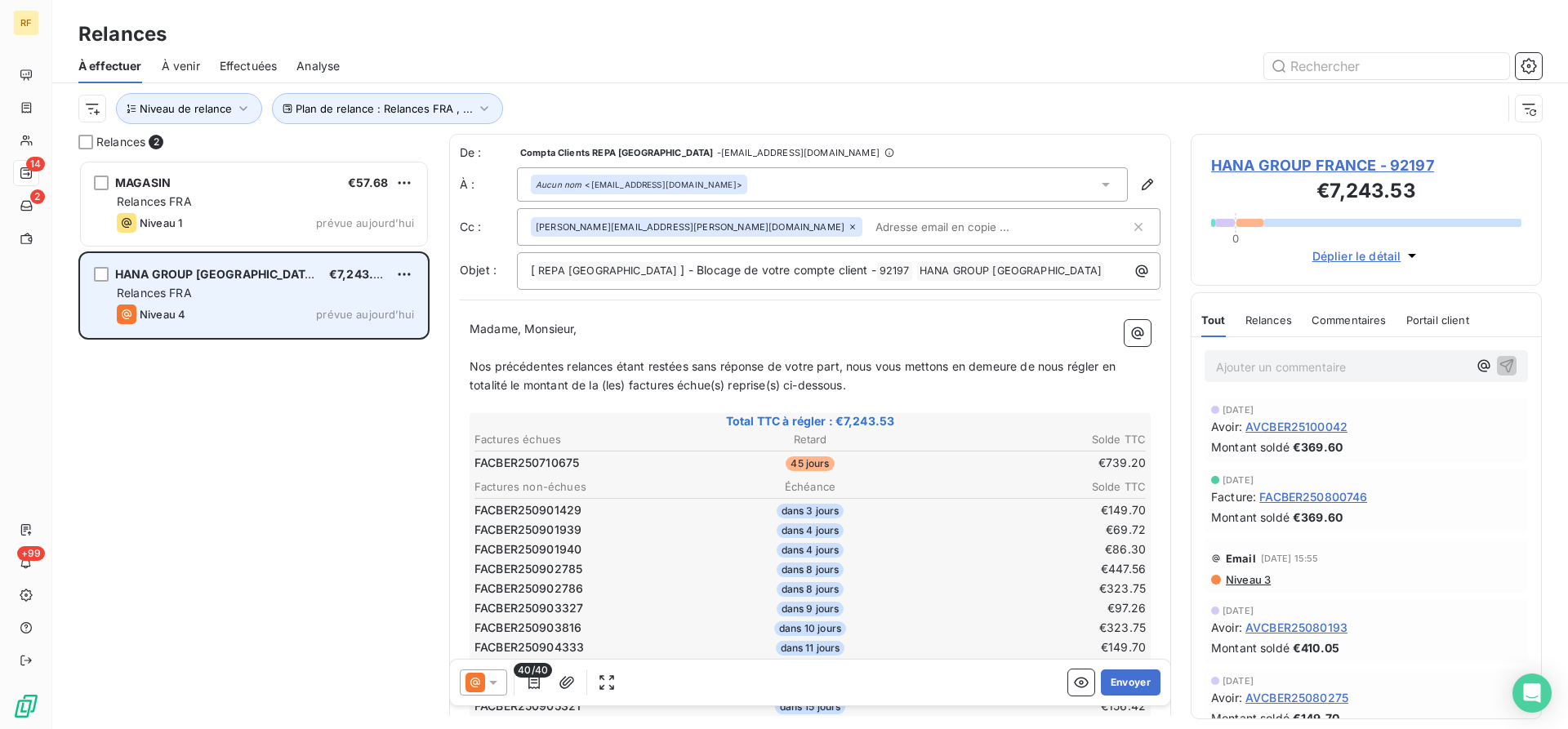
click at [283, 307] on div "Niveau 4 prévue aujourd’hui" at bounding box center [265, 314] width 297 height 20
click at [299, 292] on div "Relances FRA" at bounding box center [265, 293] width 297 height 16
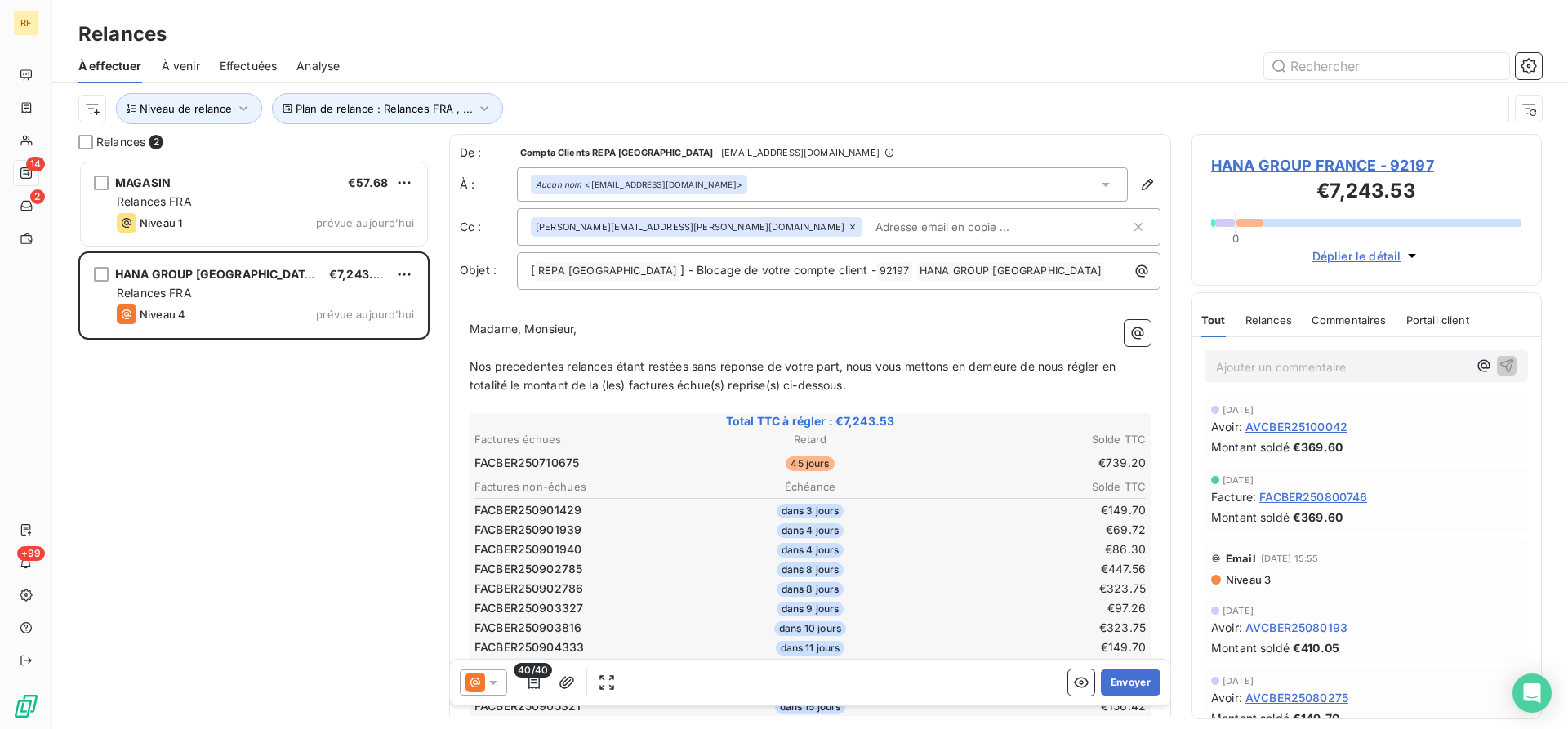
click at [498, 683] on icon at bounding box center [493, 682] width 16 height 16
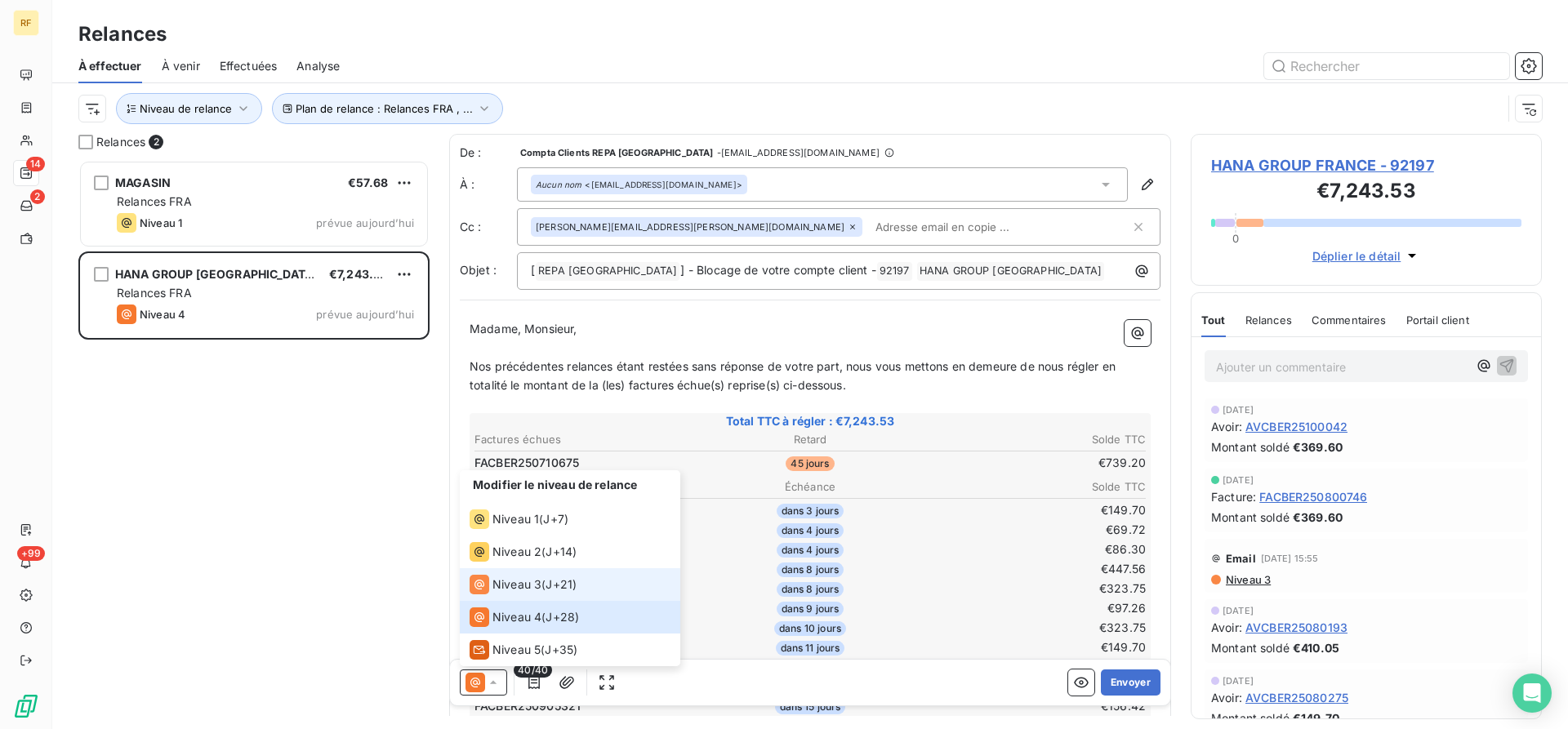
click at [538, 583] on span "Niveau 3" at bounding box center [516, 584] width 49 height 16
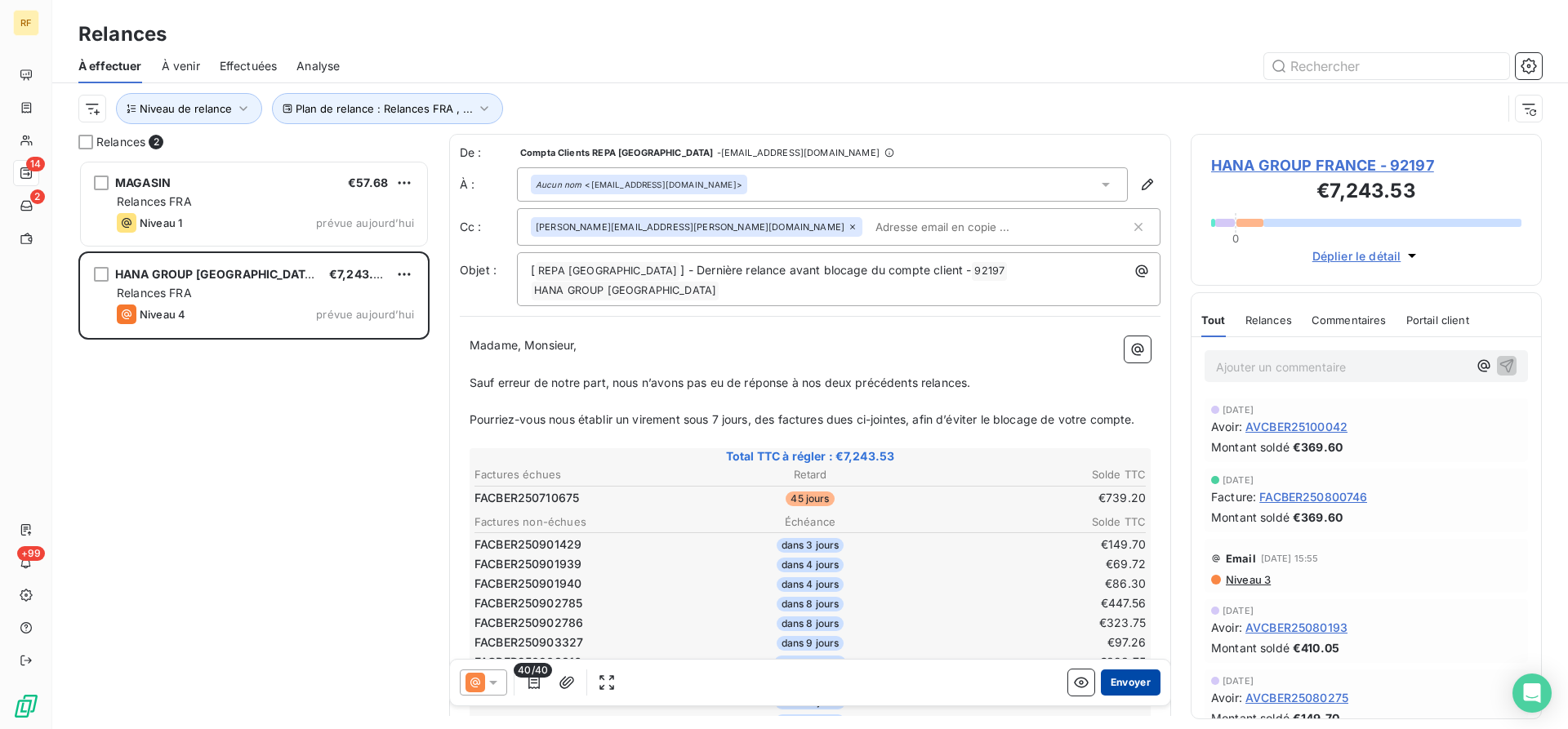
click at [1122, 674] on button "Envoyer" at bounding box center [1130, 682] width 60 height 26
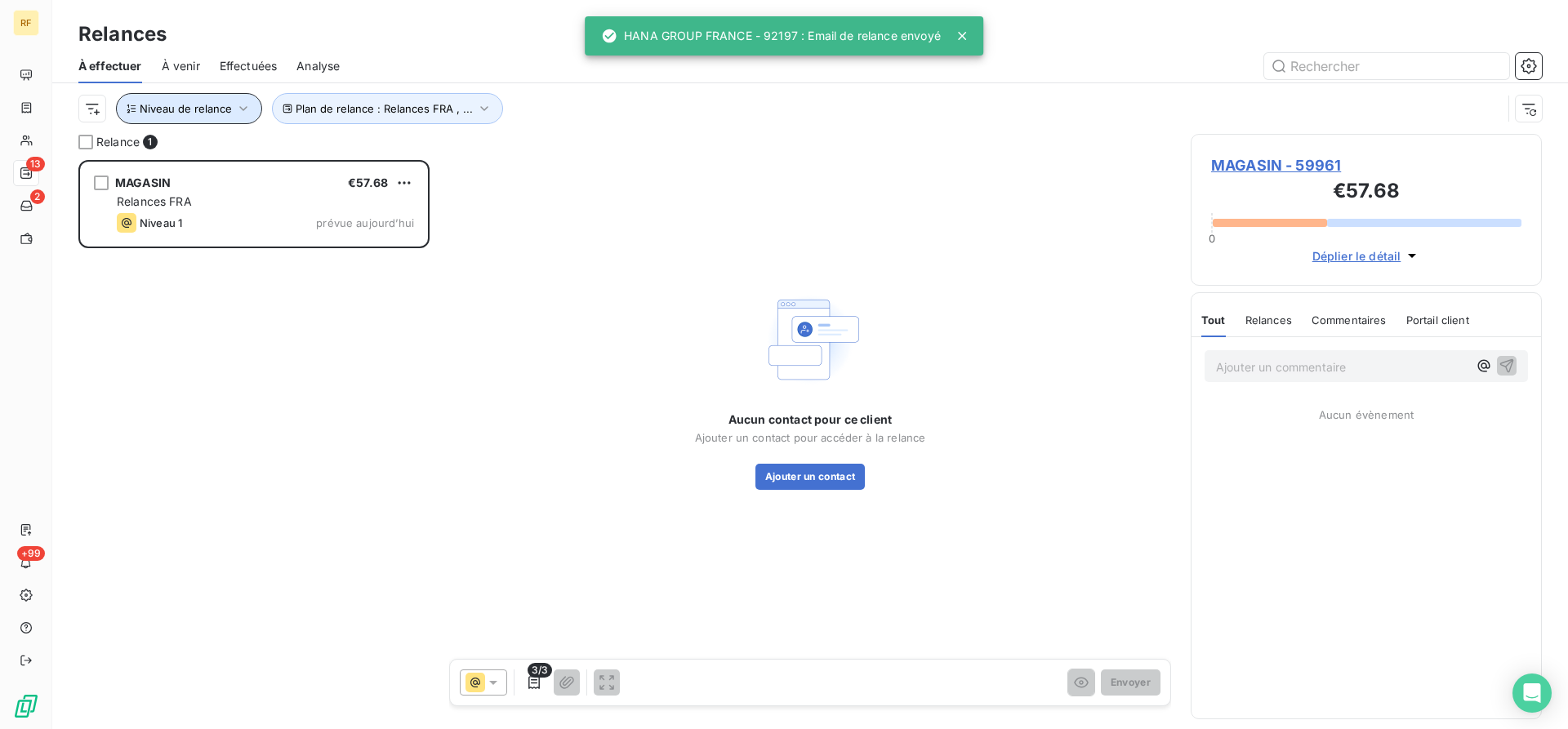
click at [224, 108] on span "Niveau de relance" at bounding box center [186, 108] width 92 height 13
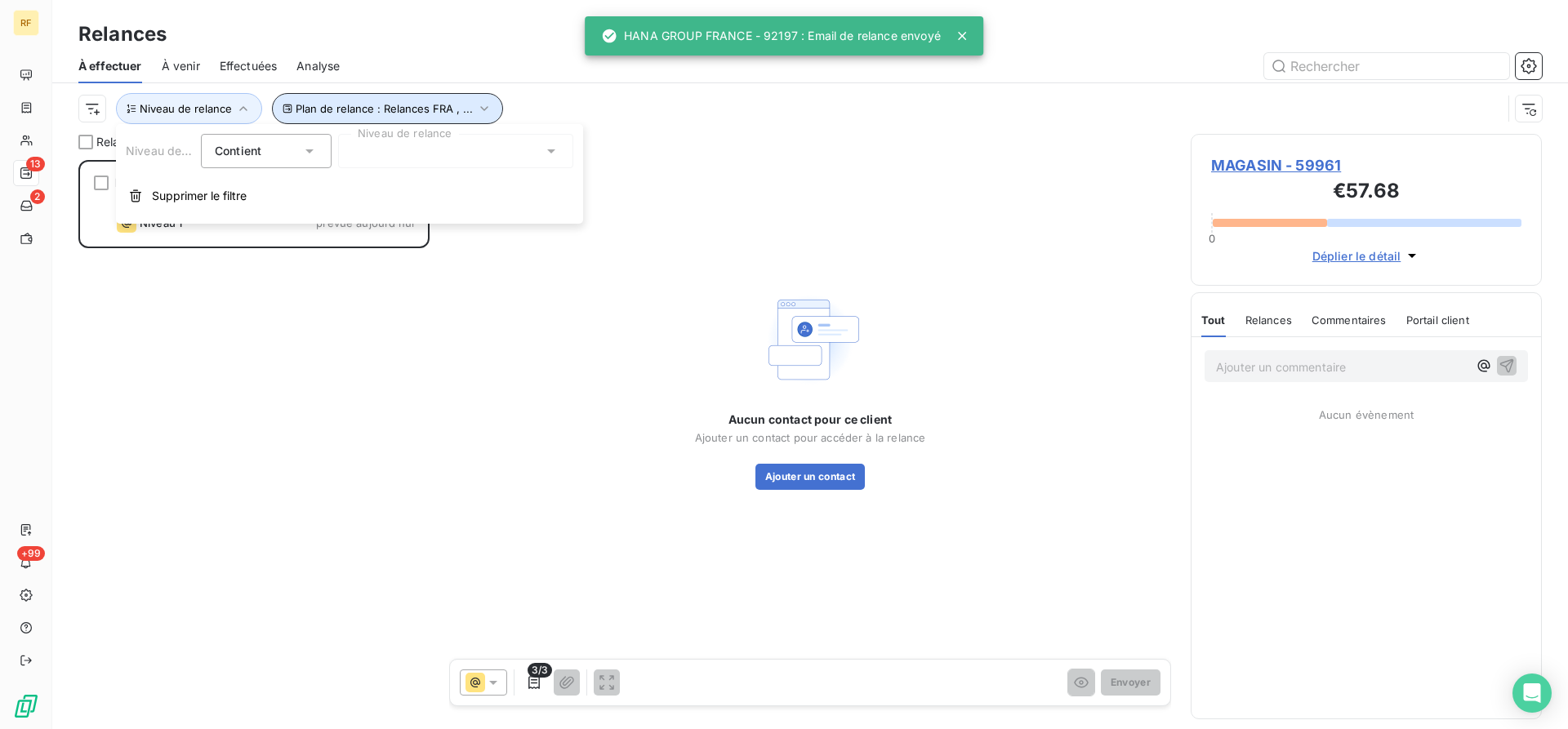
click at [396, 113] on span "Plan de relance : Relances FRA , ..." at bounding box center [384, 108] width 178 height 13
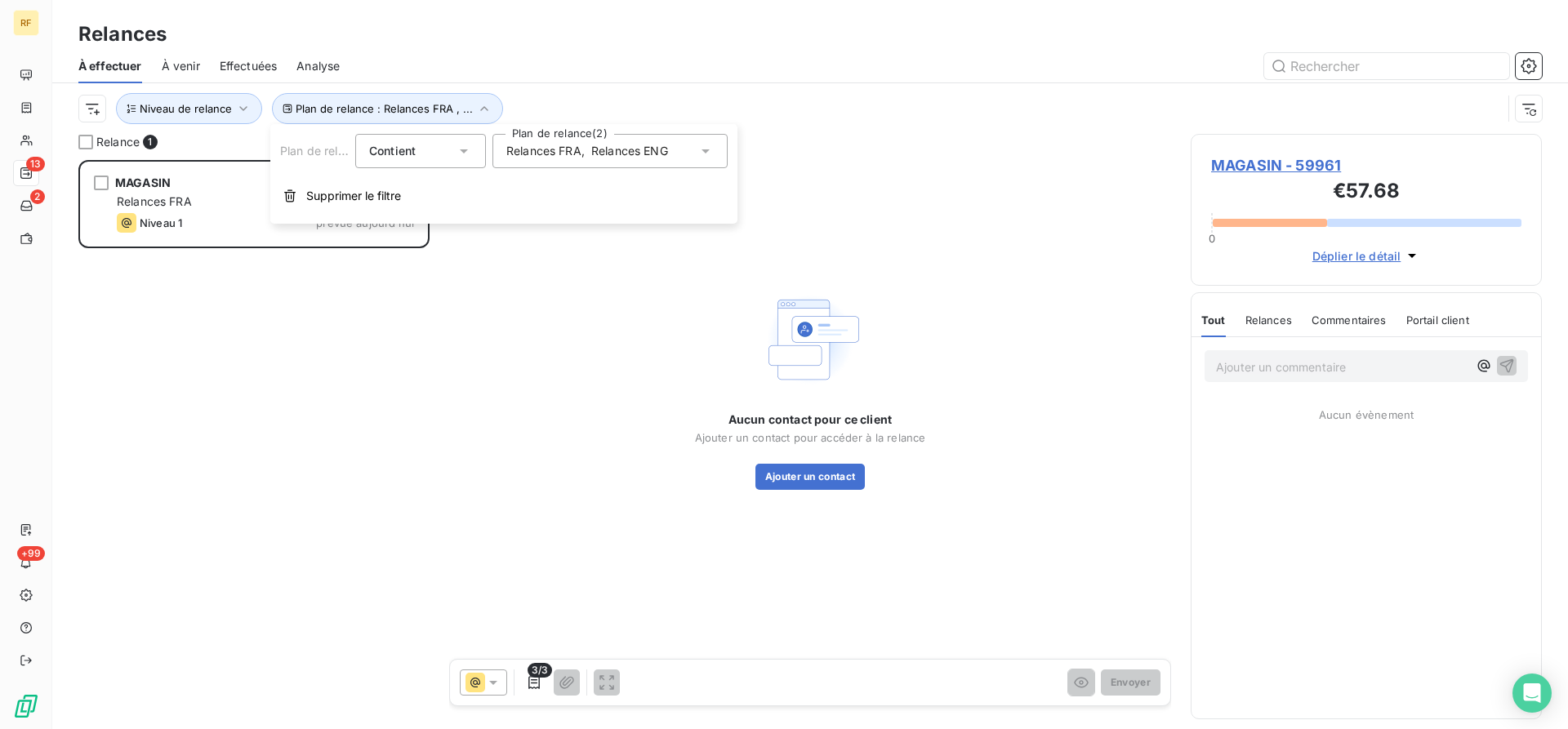
click at [604, 162] on div "Relances FRA , Relances ENG" at bounding box center [609, 151] width 235 height 34
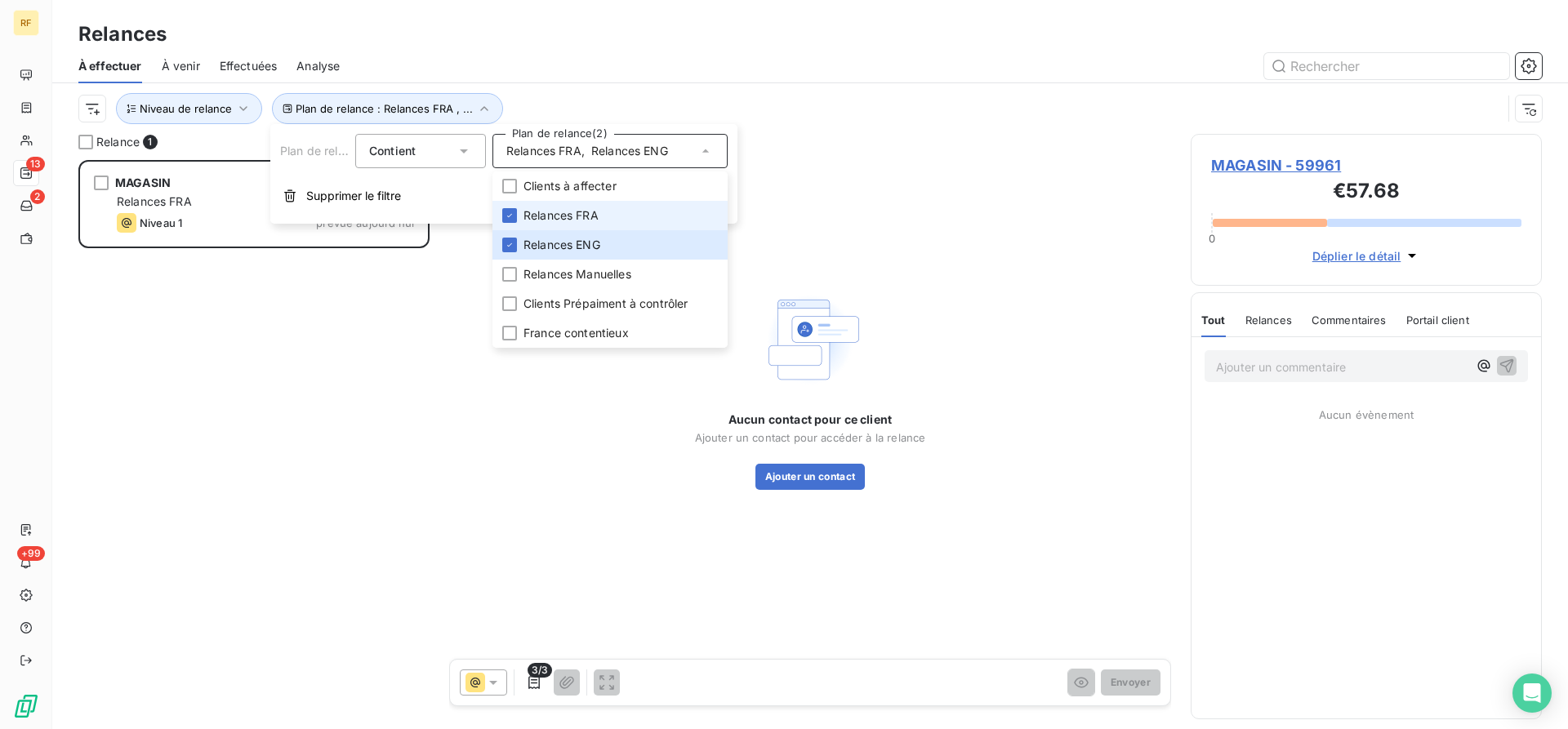
click at [609, 217] on li "Relances FRA" at bounding box center [609, 215] width 235 height 29
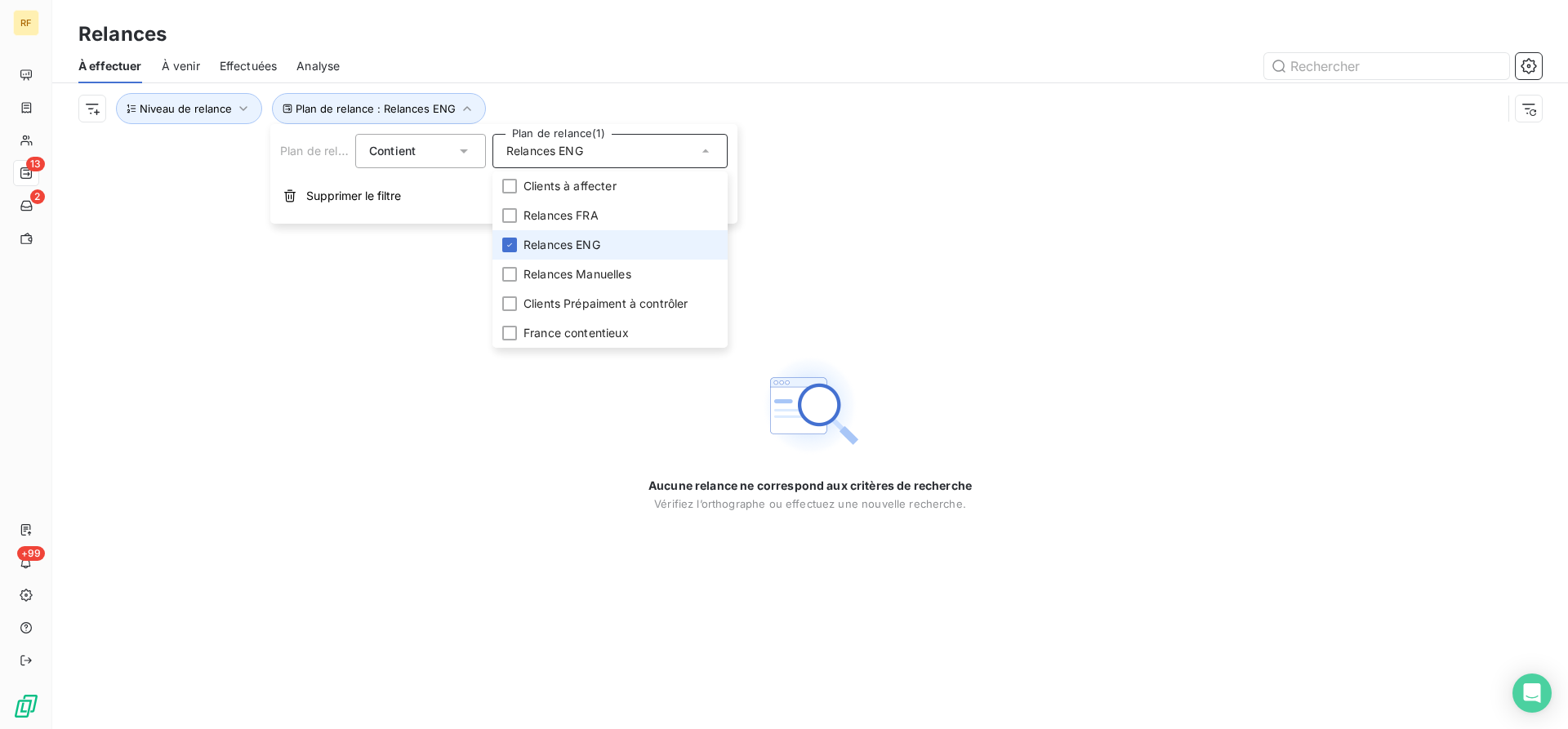
click at [592, 242] on span "Relances ENG" at bounding box center [562, 244] width 77 height 16
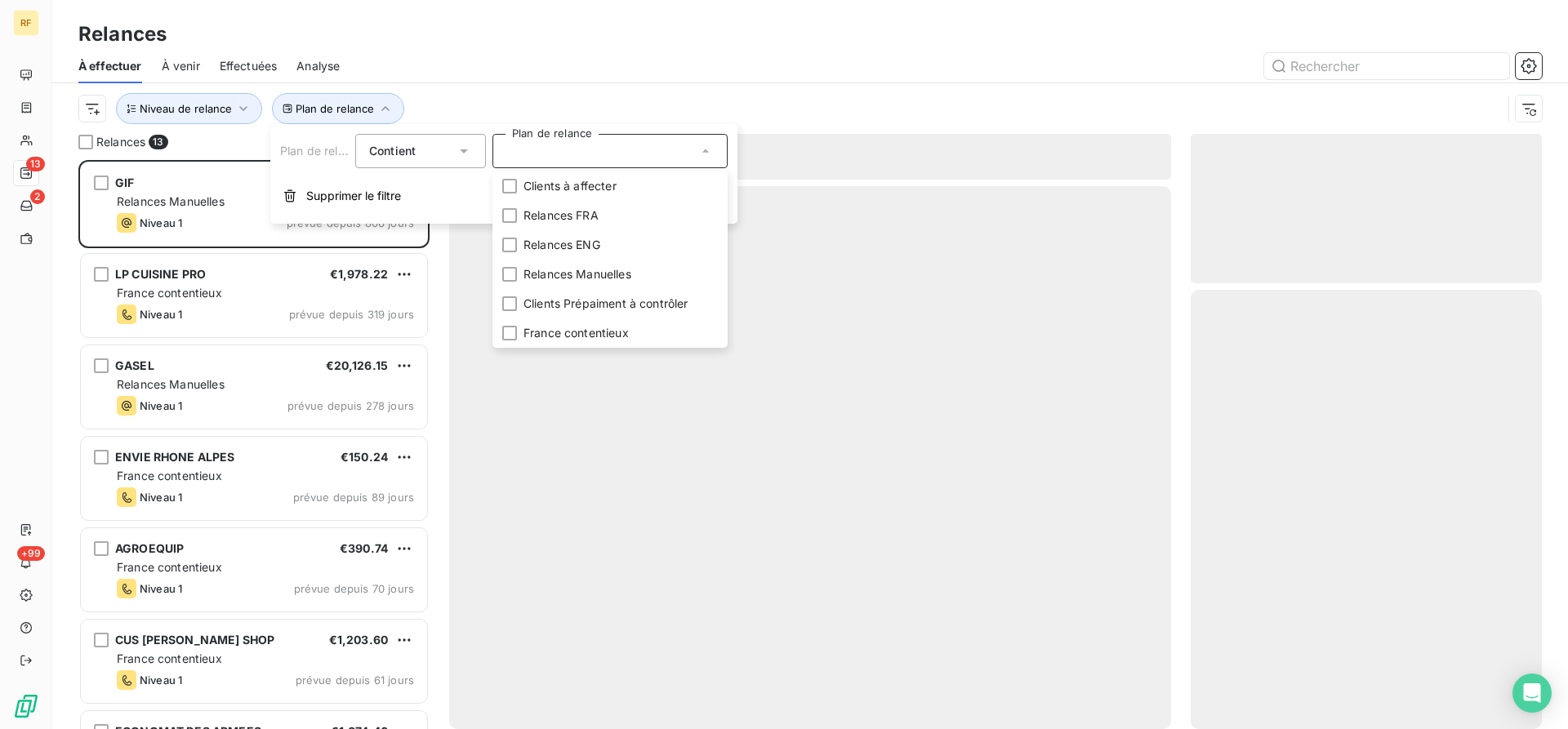
scroll to position [569, 351]
click at [706, 38] on div "Relances" at bounding box center [809, 34] width 1515 height 29
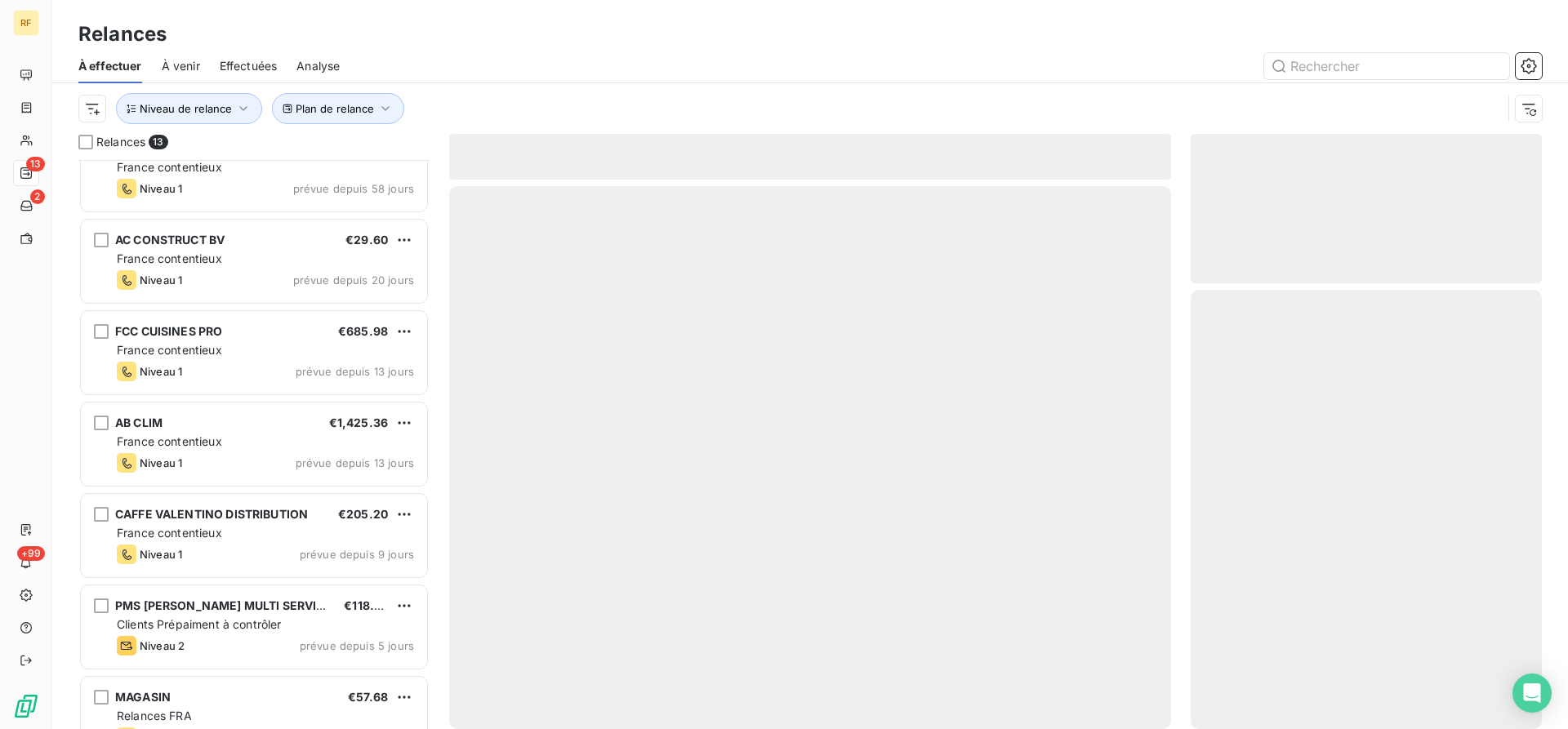
scroll to position [621, 0]
